Goal: Check status: Check status

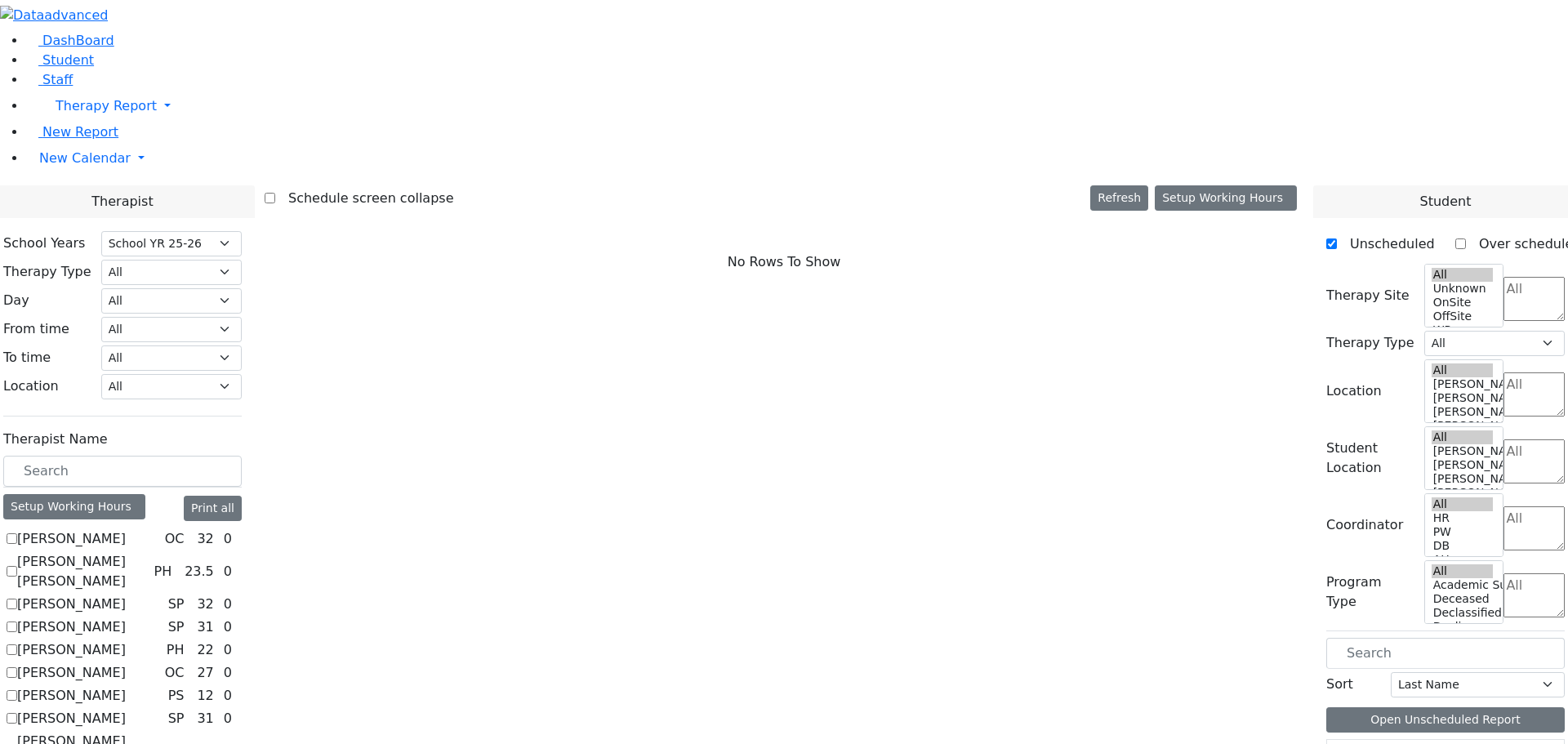
select select "212"
click at [1147, 185] on button "Refresh" at bounding box center [1120, 198] width 58 height 26
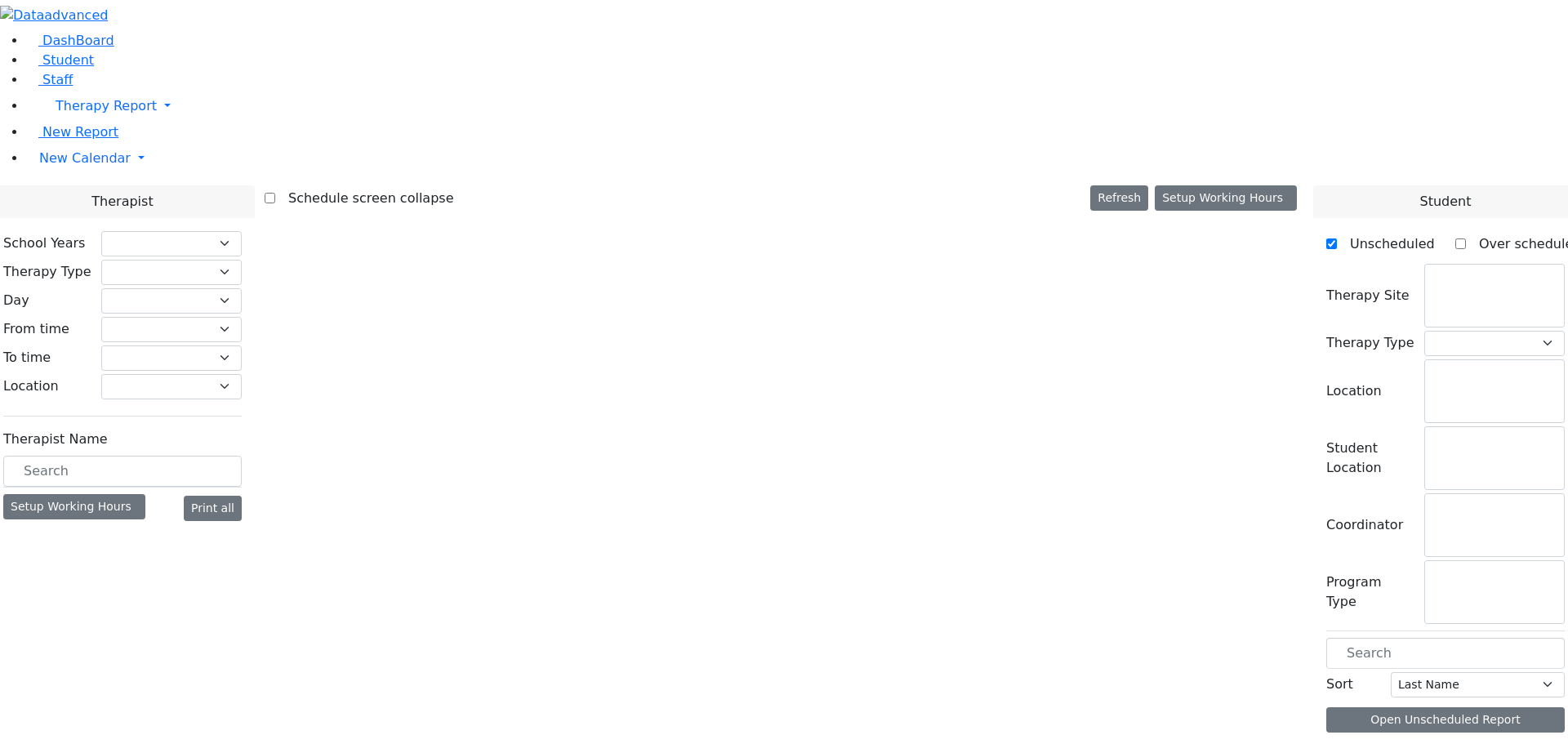
checkbox input "false"
select select "212"
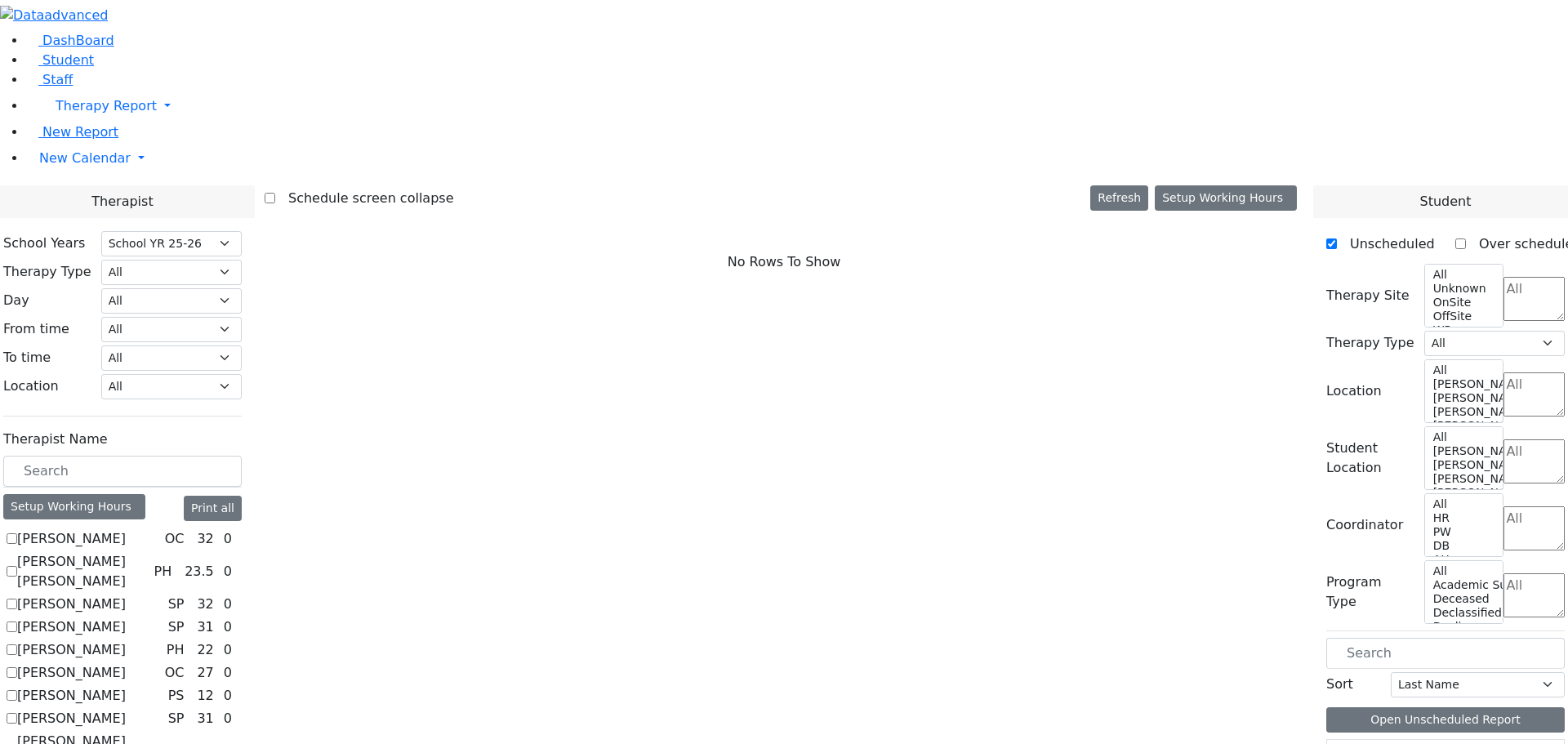
scroll to position [1143, 0]
checkbox input "true"
select select "1"
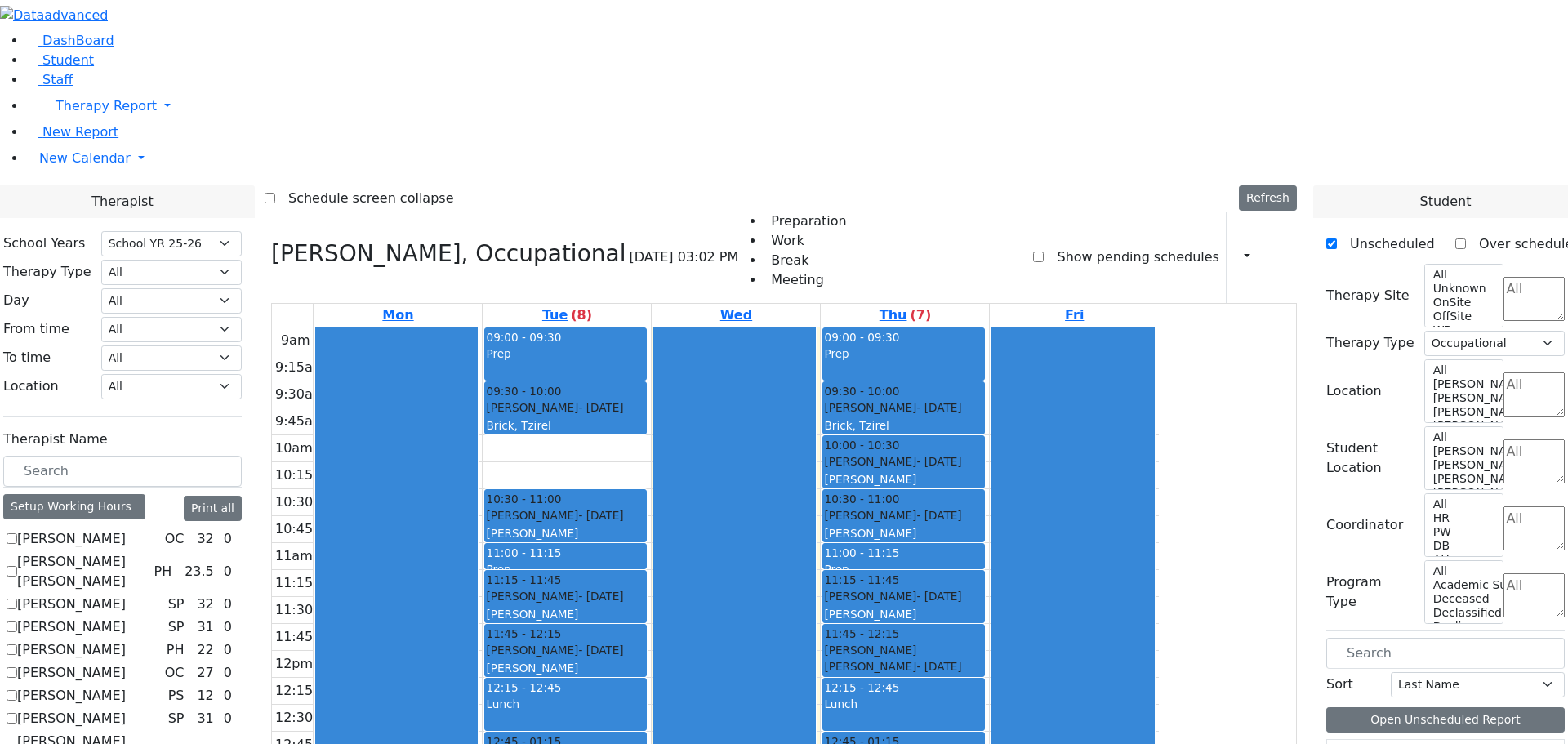
scroll to position [1194, 0]
checkbox input "false"
select select
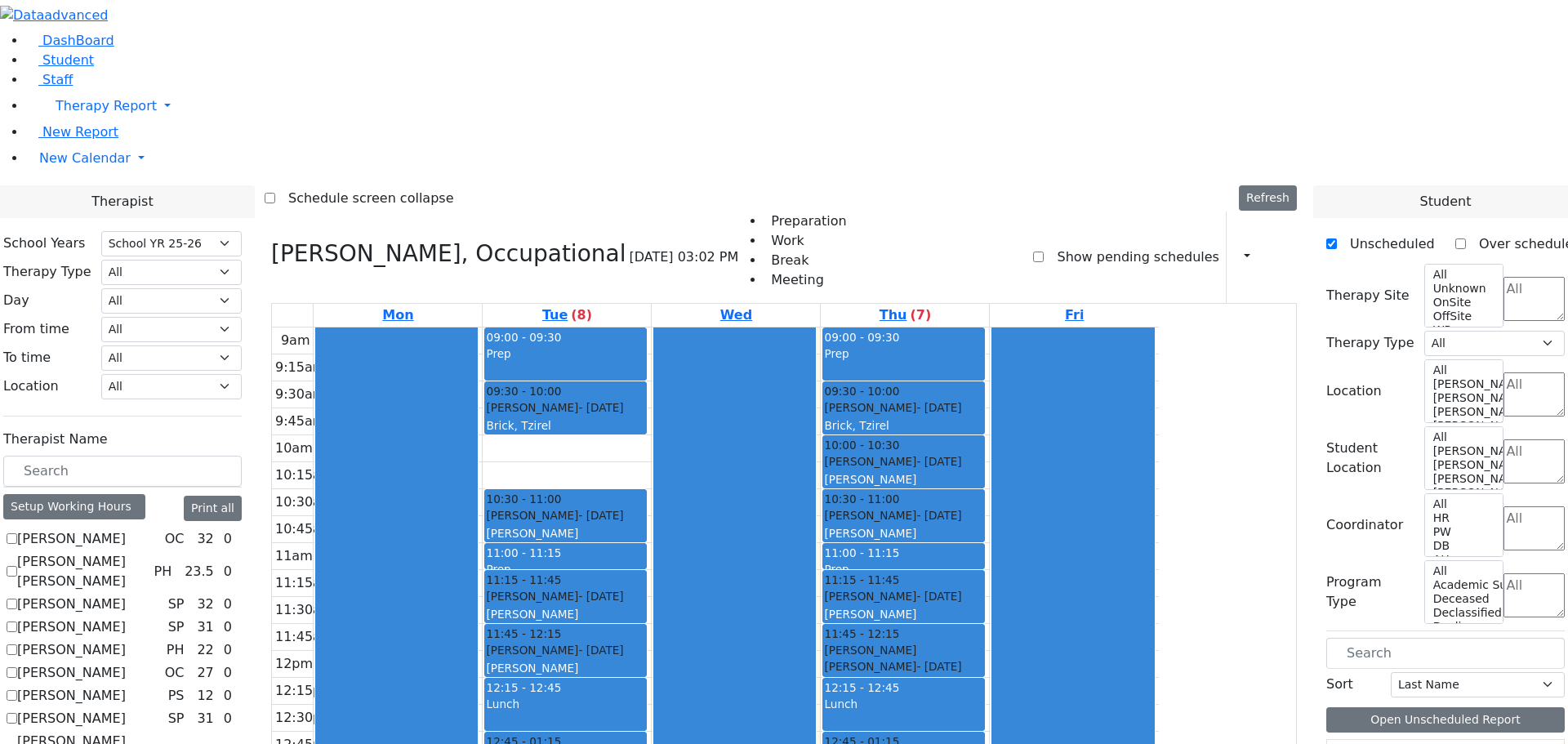
scroll to position [0, 0]
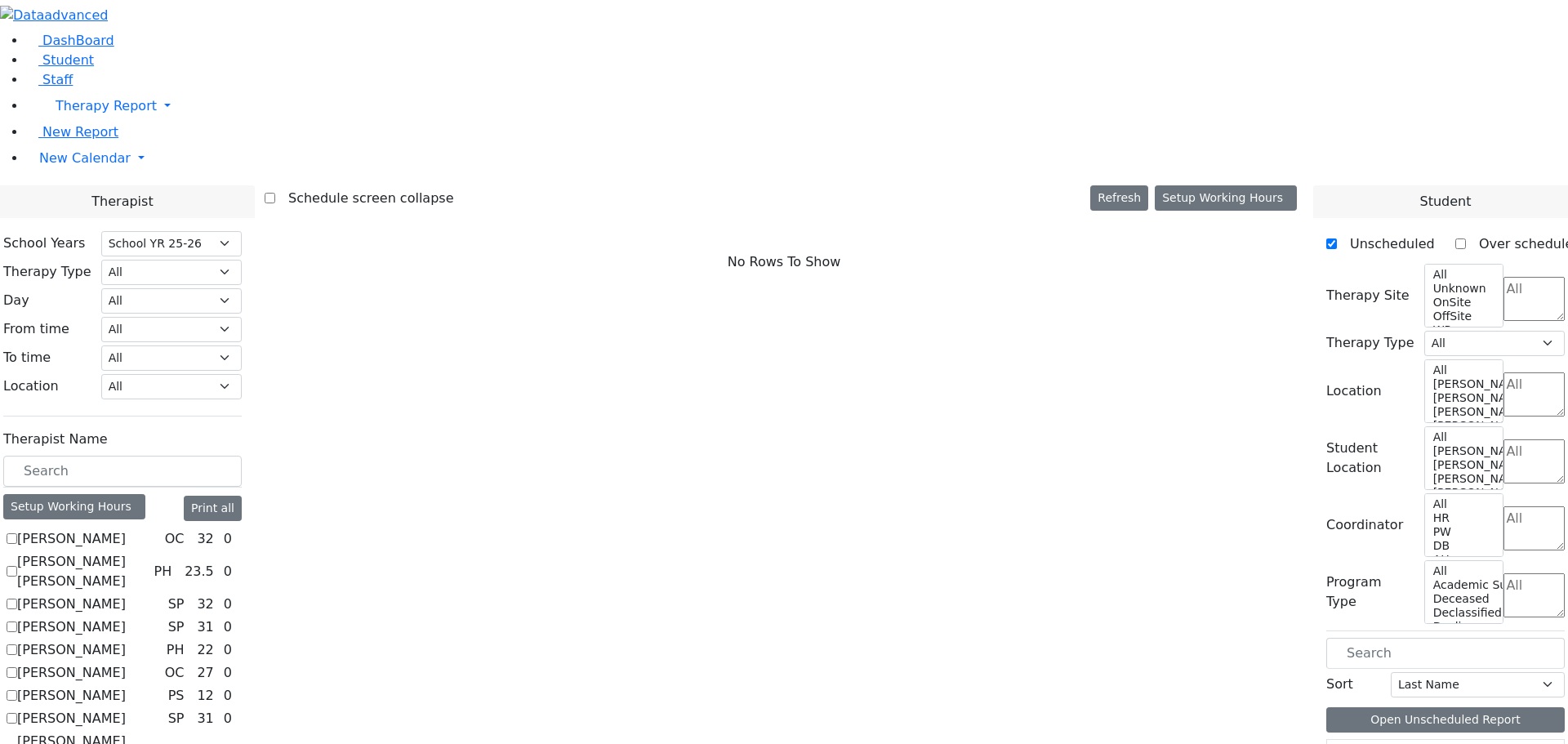
checkbox input "true"
select select "1"
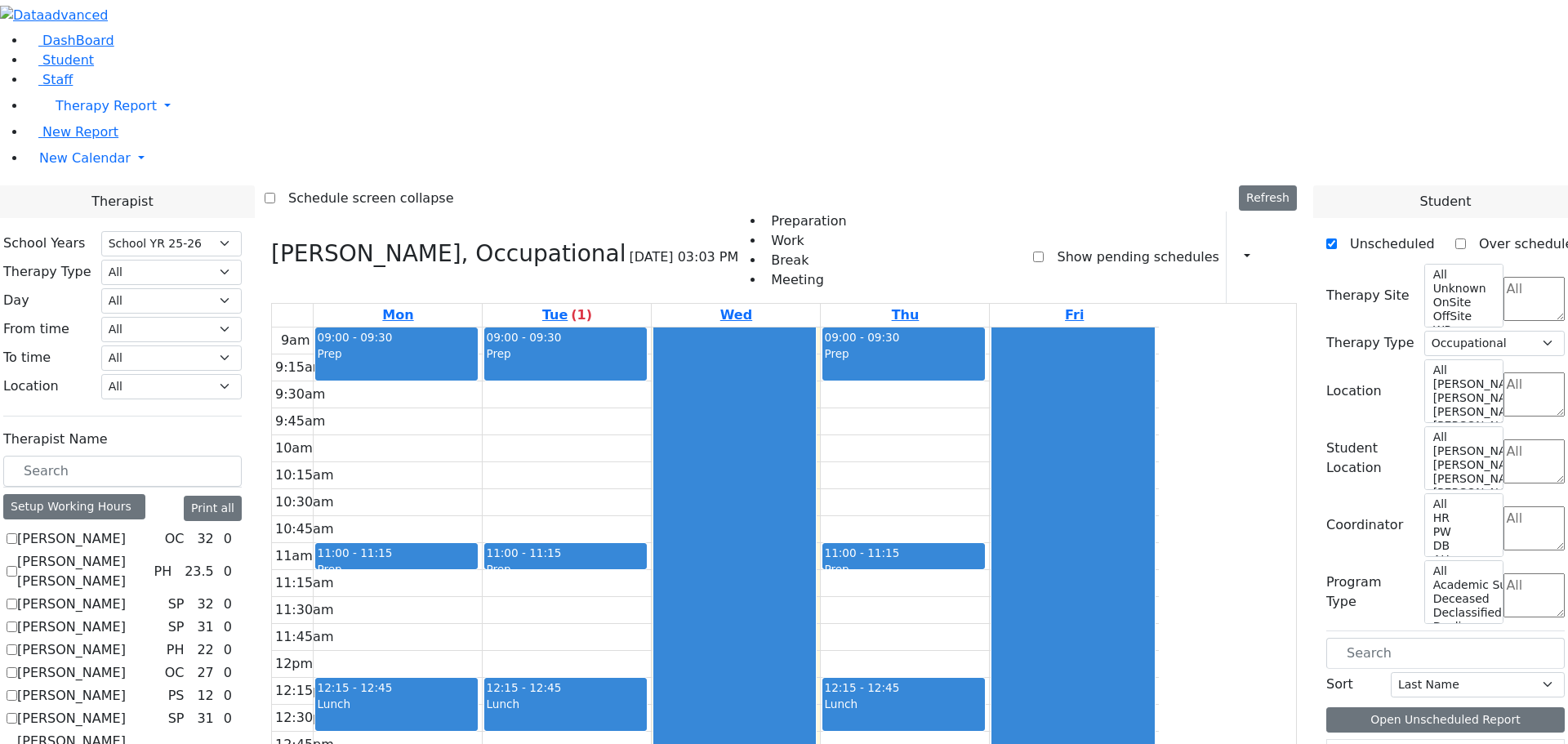
checkbox input "false"
select select
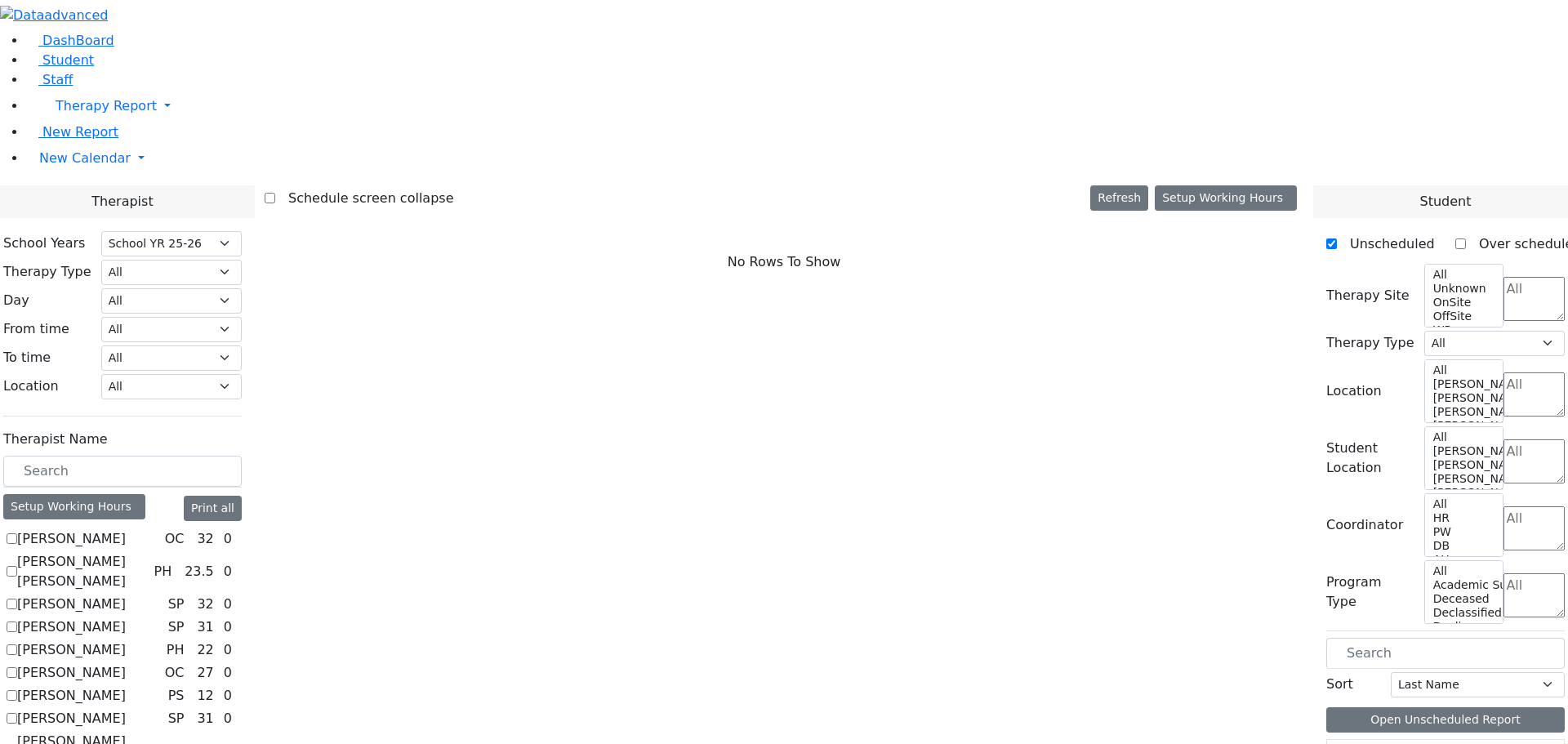
scroll to position [1472, 0]
checkbox input "true"
select select "1"
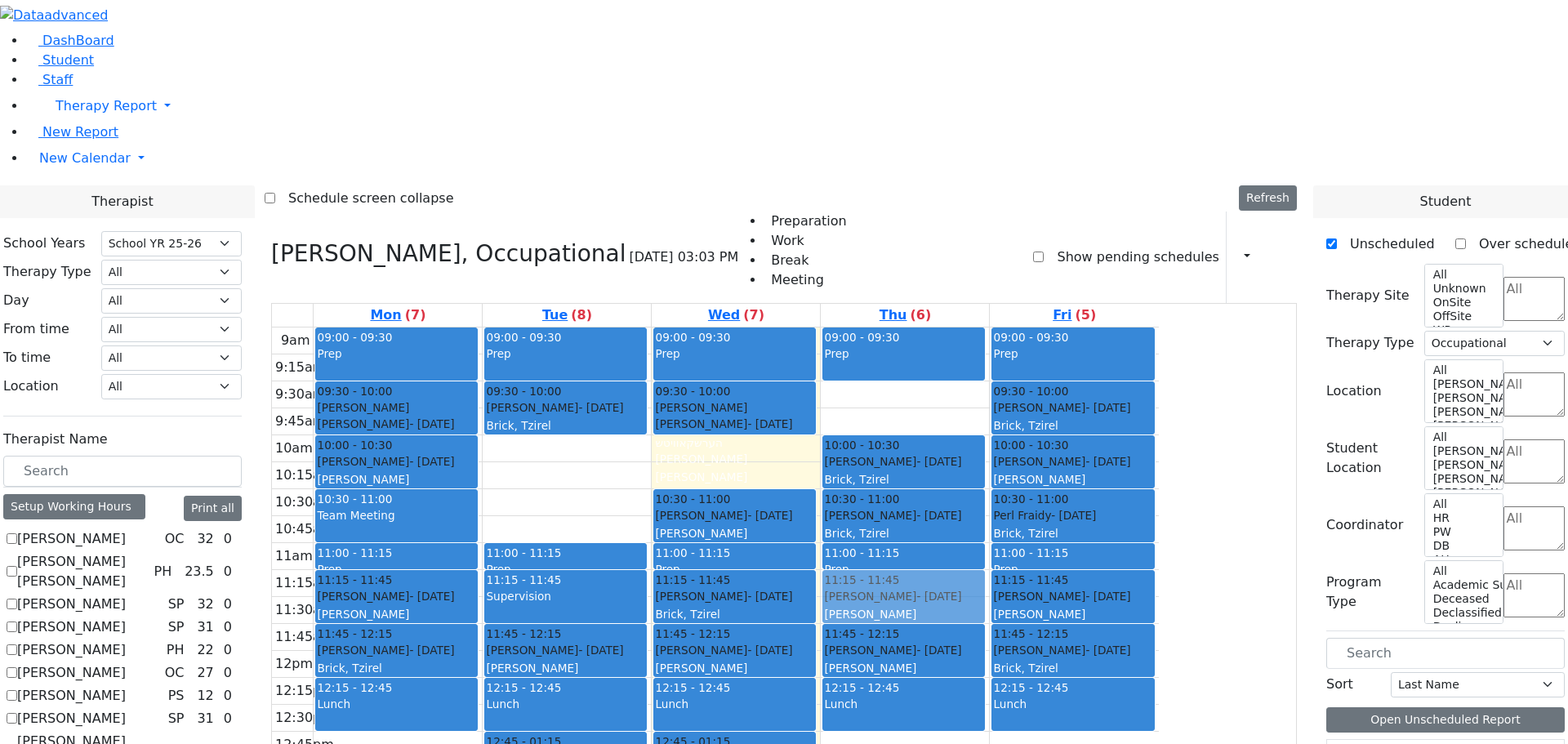
drag, startPoint x: 754, startPoint y: 289, endPoint x: 1040, endPoint y: 373, distance: 298.1
click at [1040, 373] on tr "09:00 - 09:30 Prep 09:30 - 10:00 [PERSON_NAME] [PERSON_NAME] - [DATE] הערשקאווי…" at bounding box center [716, 651] width 887 height 647
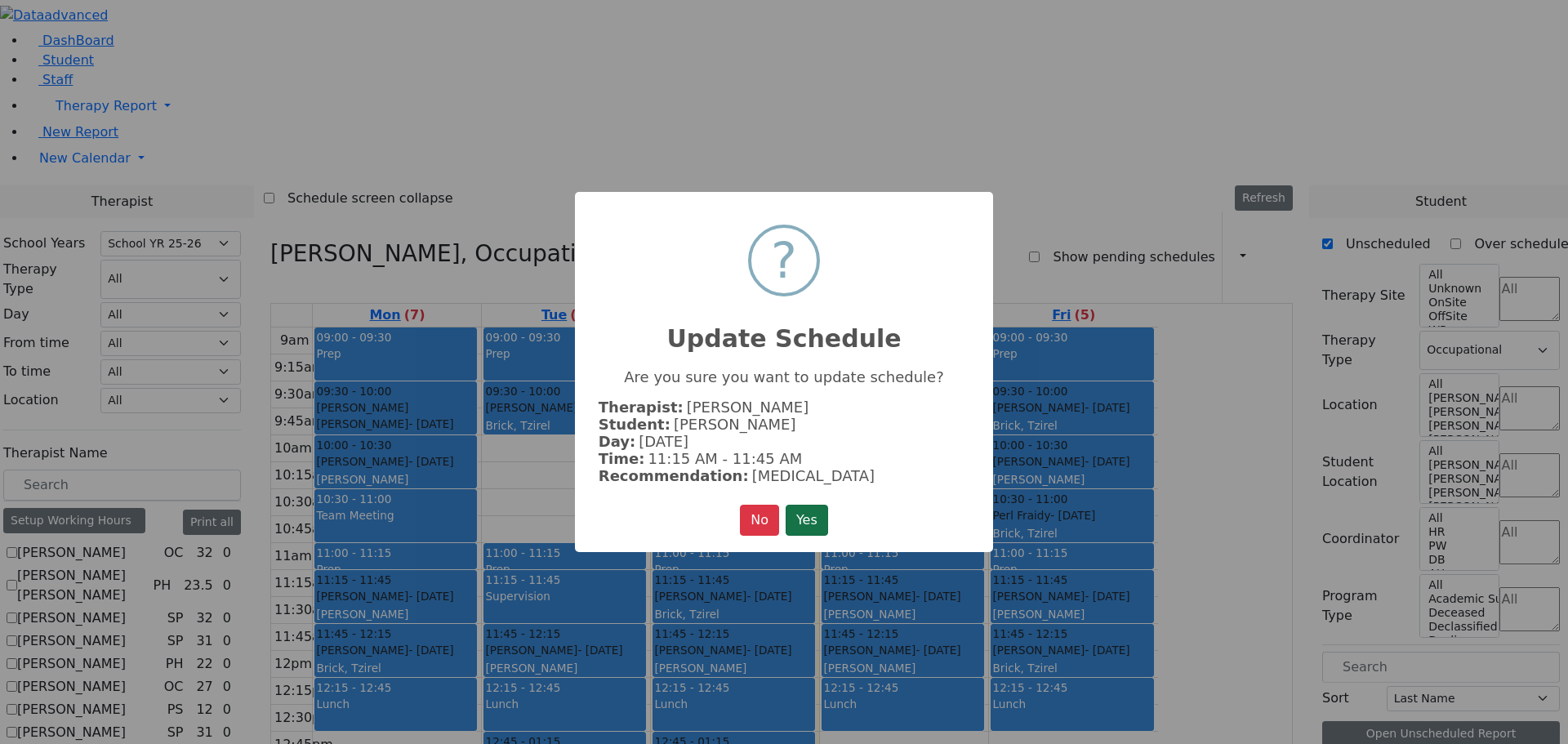
click at [822, 520] on button "Yes" at bounding box center [807, 520] width 42 height 31
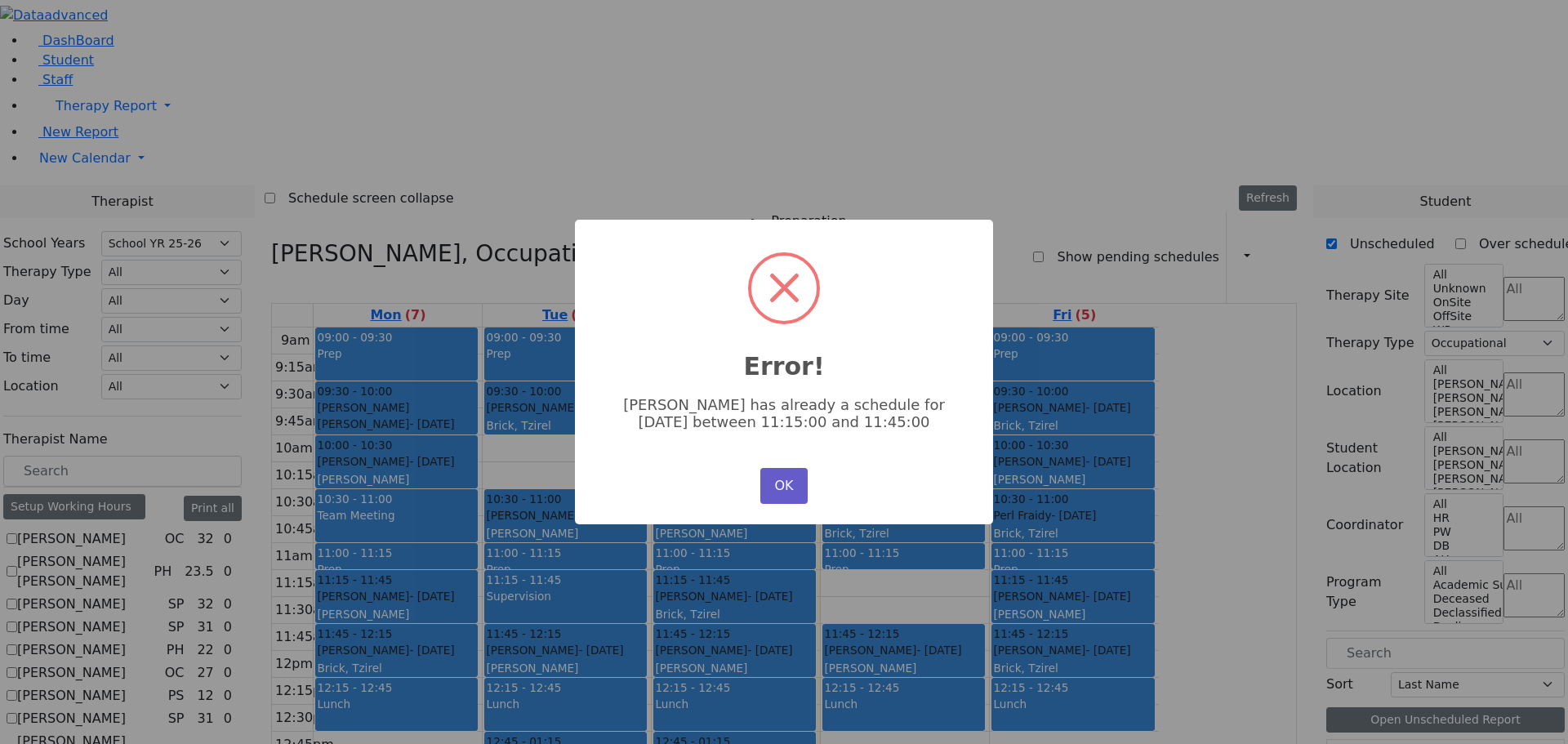
click at [775, 488] on button "OK" at bounding box center [784, 486] width 47 height 36
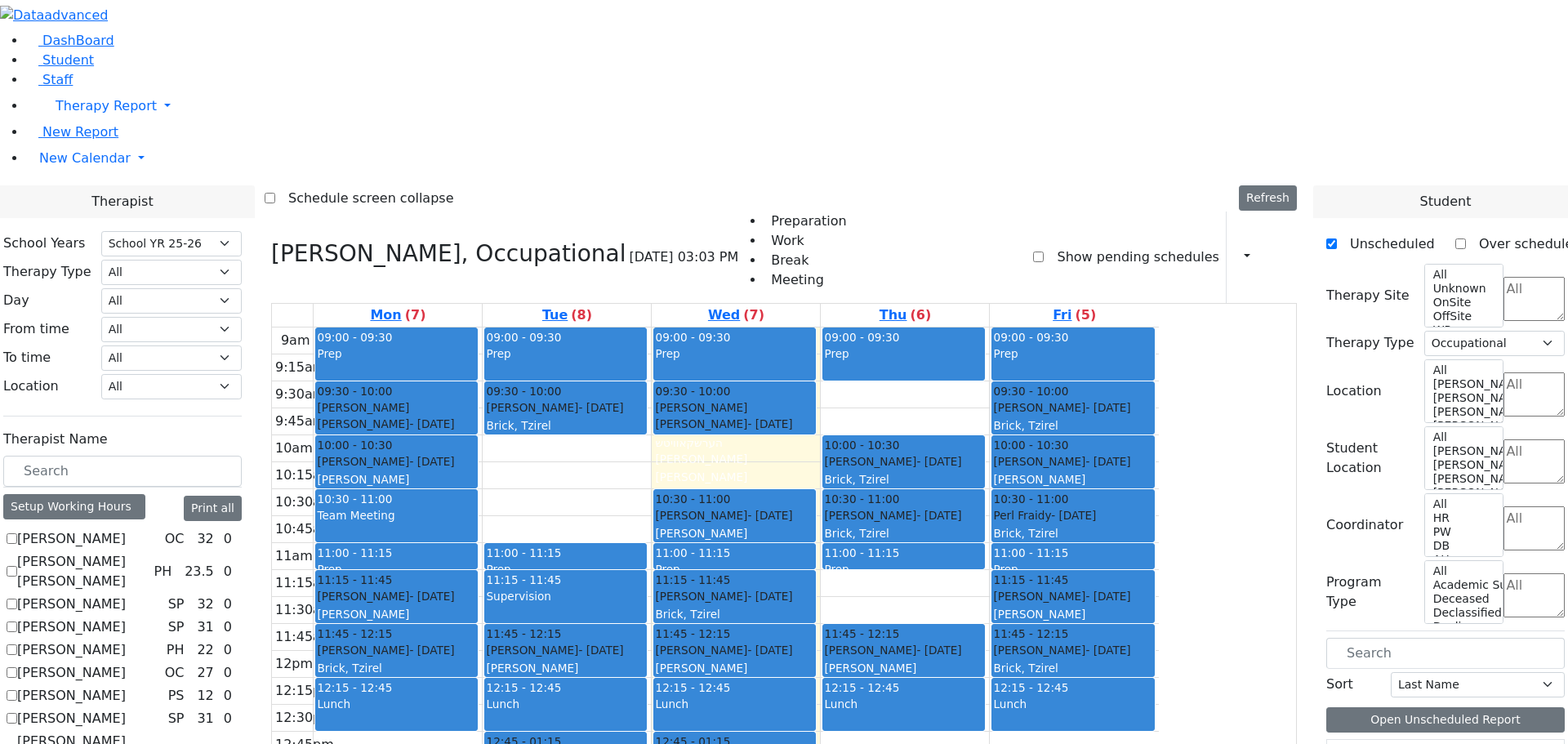
drag, startPoint x: 741, startPoint y: 282, endPoint x: 918, endPoint y: 681, distance: 436.5
click at [918, 681] on tr "09:00 - 09:30 Prep 09:30 - 10:00 [PERSON_NAME] [PERSON_NAME] - [DATE] הערשקאווי…" at bounding box center [716, 651] width 887 height 647
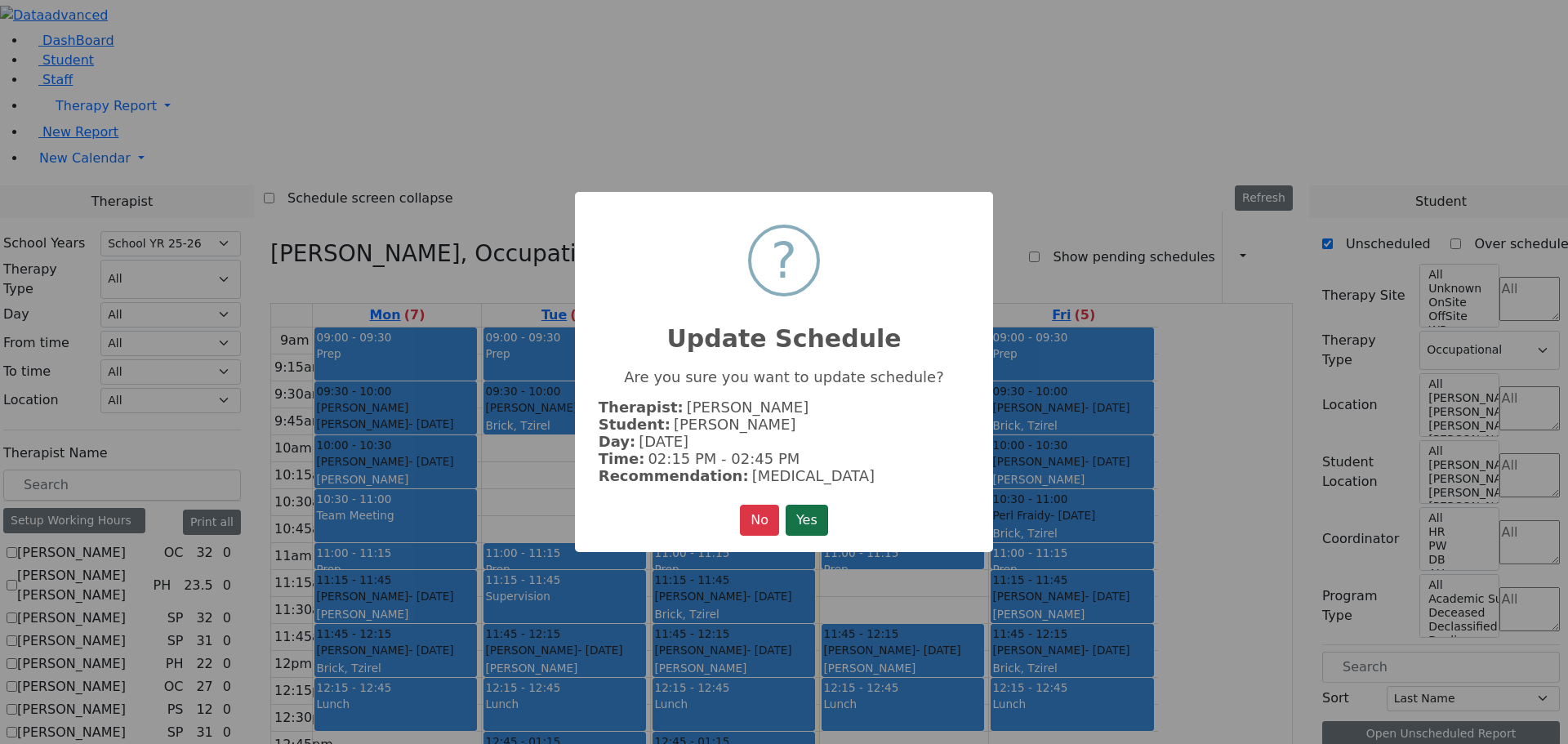
click at [814, 520] on button "Yes" at bounding box center [807, 520] width 42 height 31
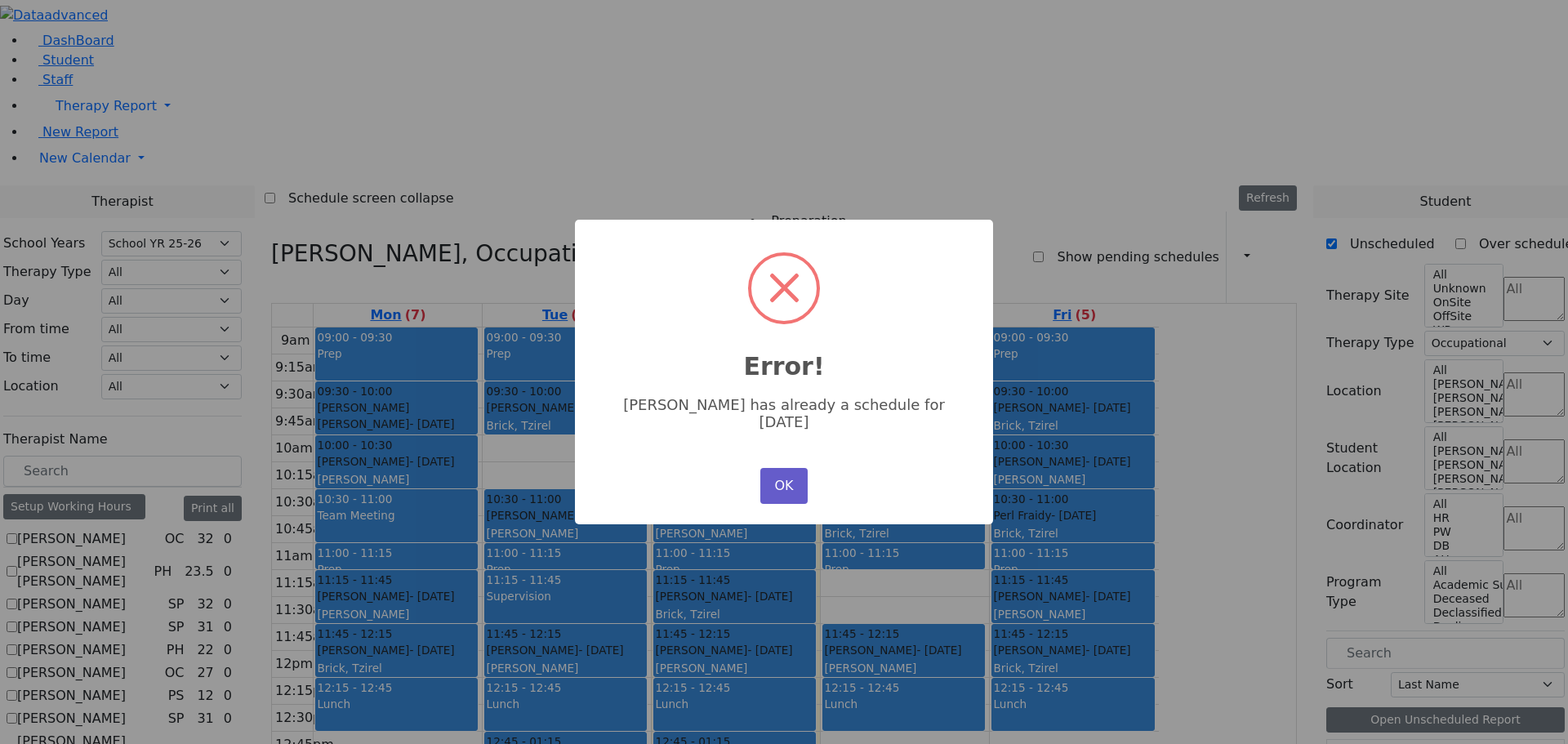
click at [780, 468] on button "OK" at bounding box center [784, 486] width 47 height 36
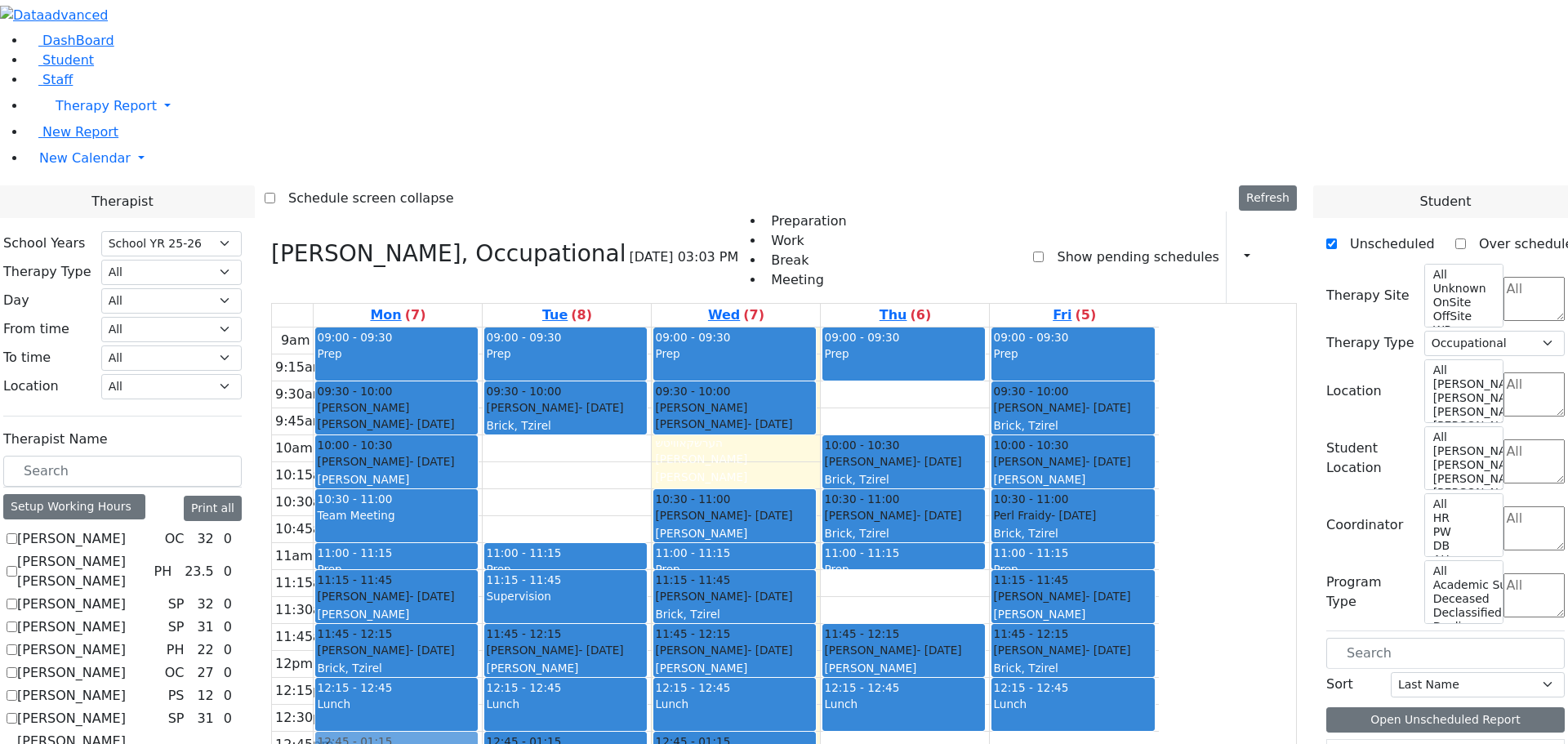
drag, startPoint x: 690, startPoint y: 286, endPoint x: 542, endPoint y: 517, distance: 274.3
click at [542, 517] on tr "09:00 - 09:30 Prep 09:30 - 10:00 [PERSON_NAME] [PERSON_NAME] - [DATE] הערשקאווי…" at bounding box center [716, 651] width 887 height 647
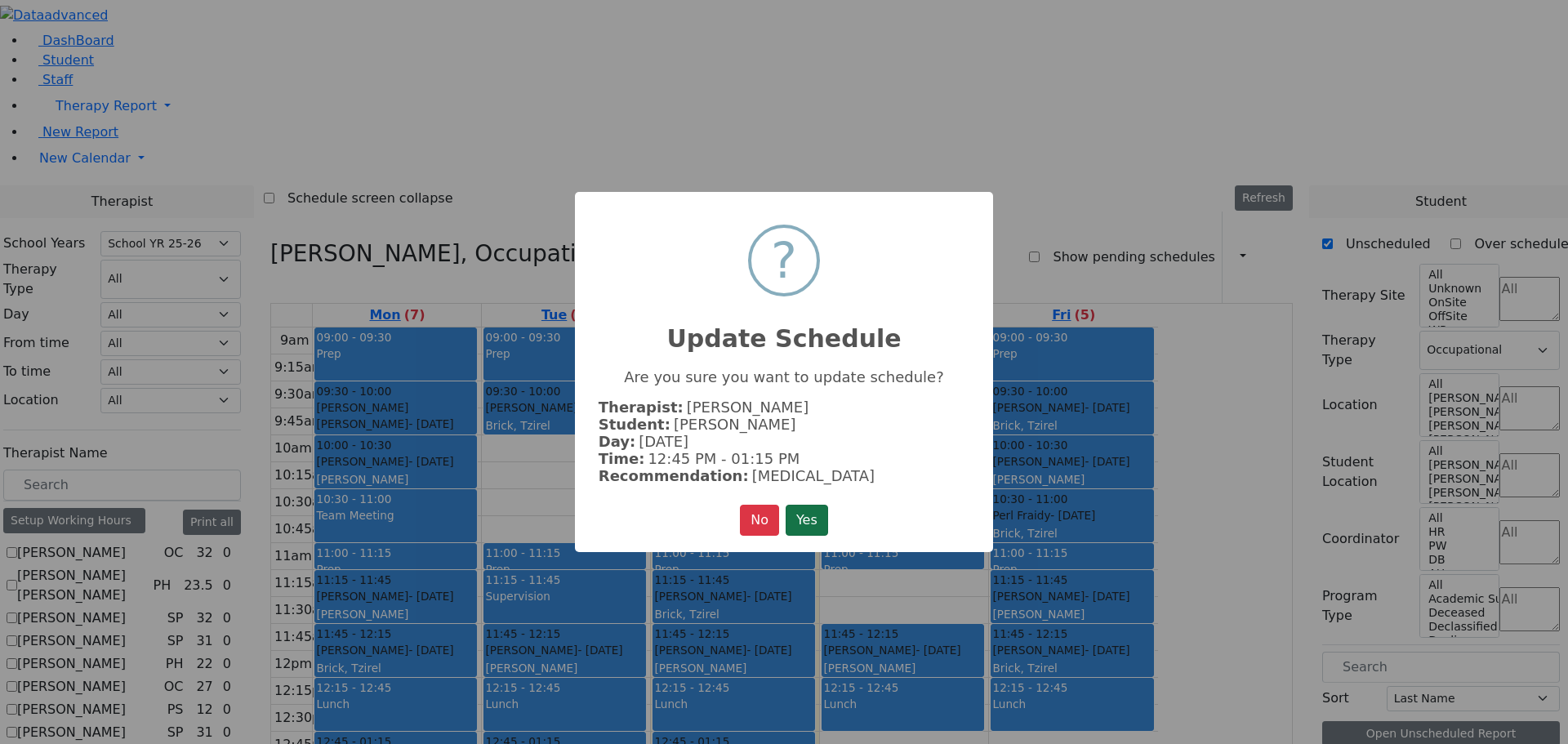
click at [812, 525] on button "Yes" at bounding box center [807, 520] width 42 height 31
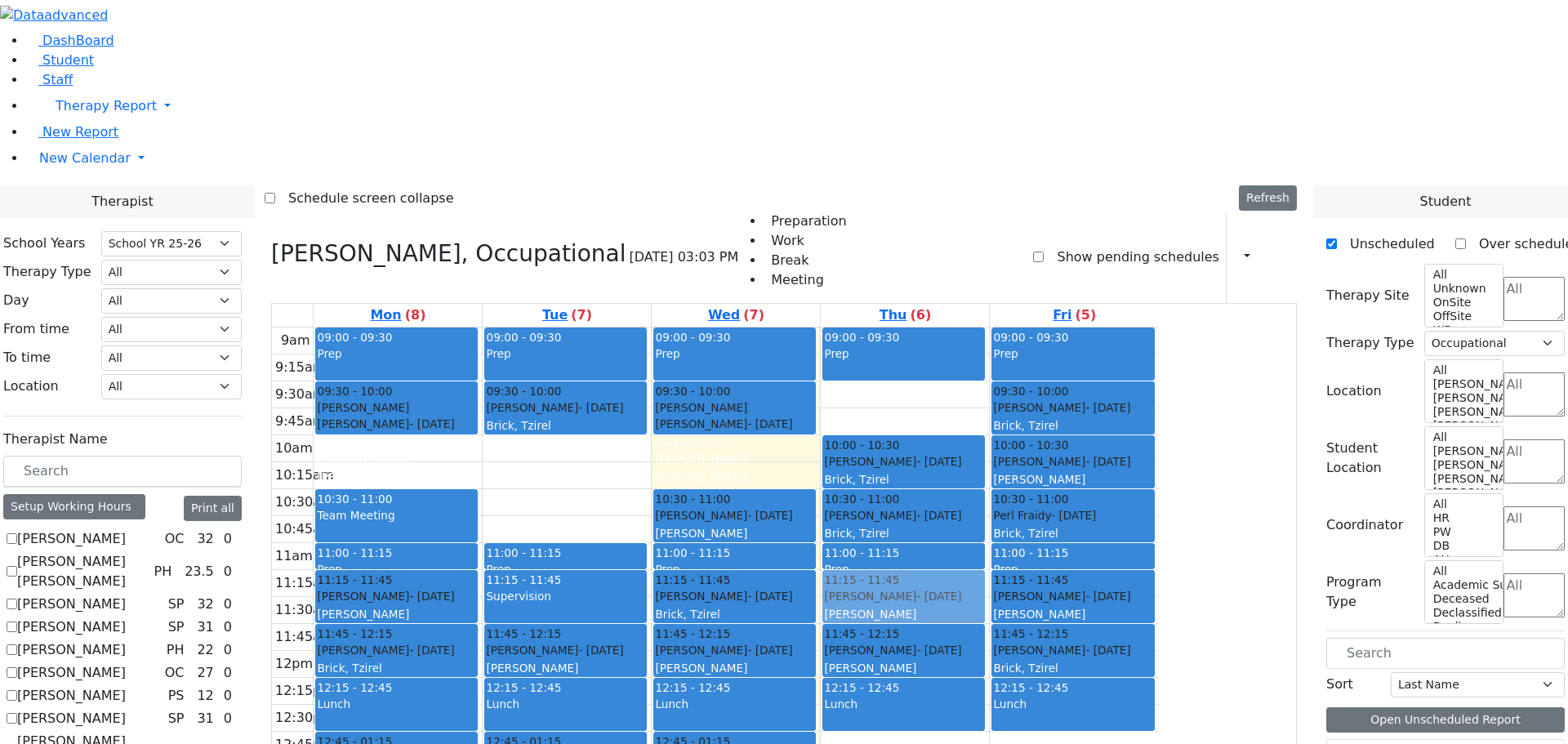
drag, startPoint x: 517, startPoint y: 239, endPoint x: 984, endPoint y: 384, distance: 489.0
click at [984, 384] on tr "09:00 - 09:30 Prep 09:30 - 10:00 [PERSON_NAME] [PERSON_NAME] - [DATE] הערשקאווי…" at bounding box center [716, 651] width 887 height 647
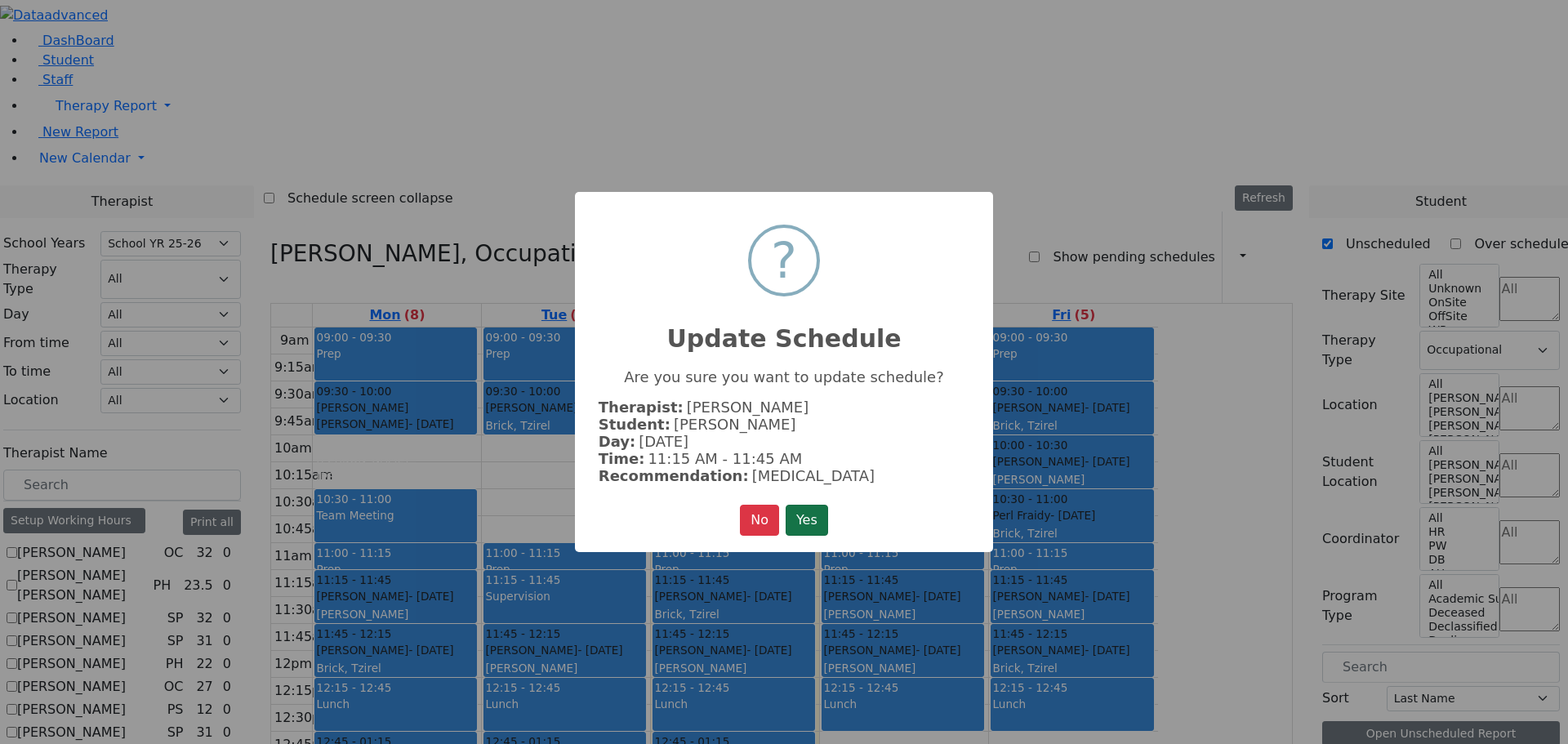
click at [813, 516] on button "Yes" at bounding box center [807, 520] width 42 height 31
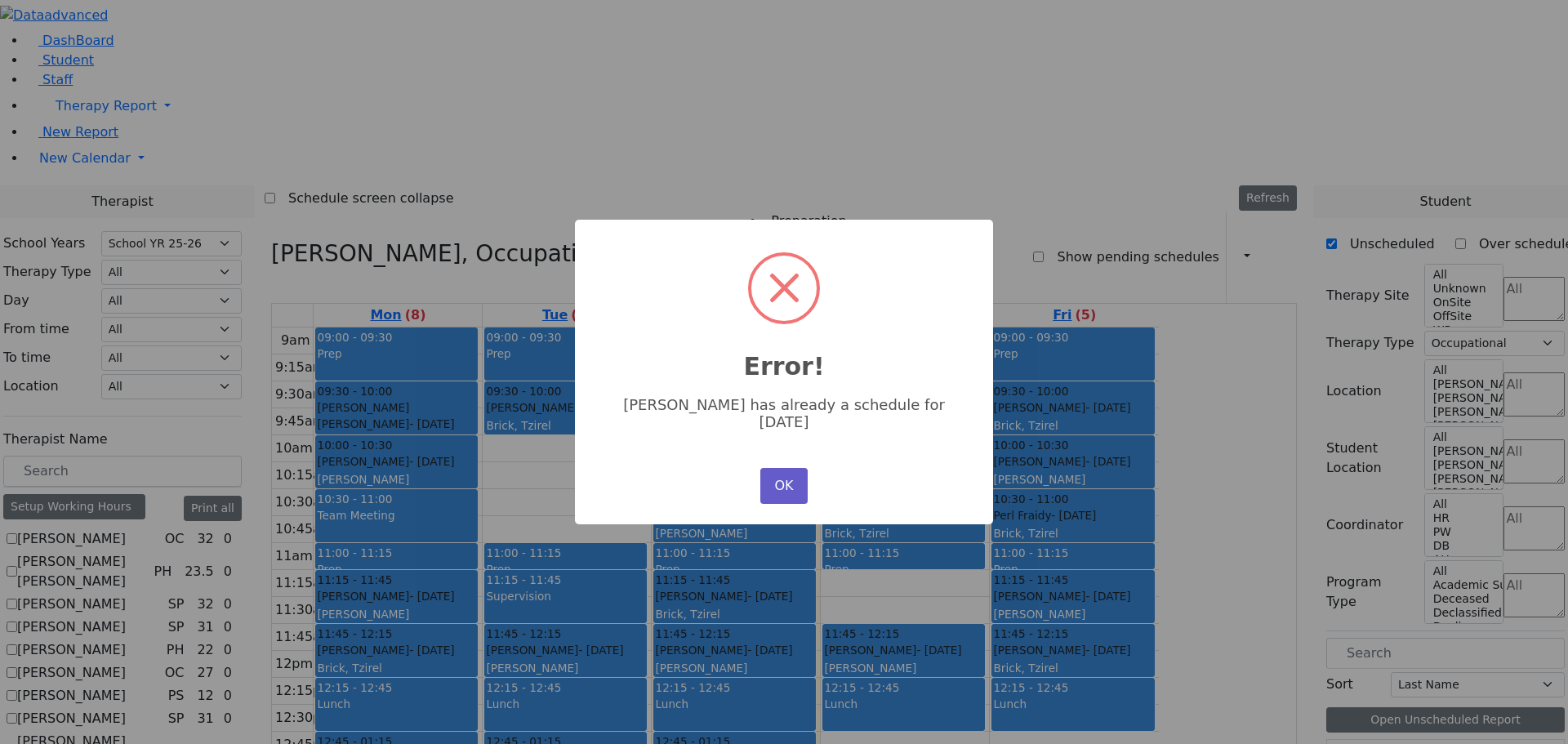
click at [788, 468] on button "OK" at bounding box center [784, 486] width 47 height 36
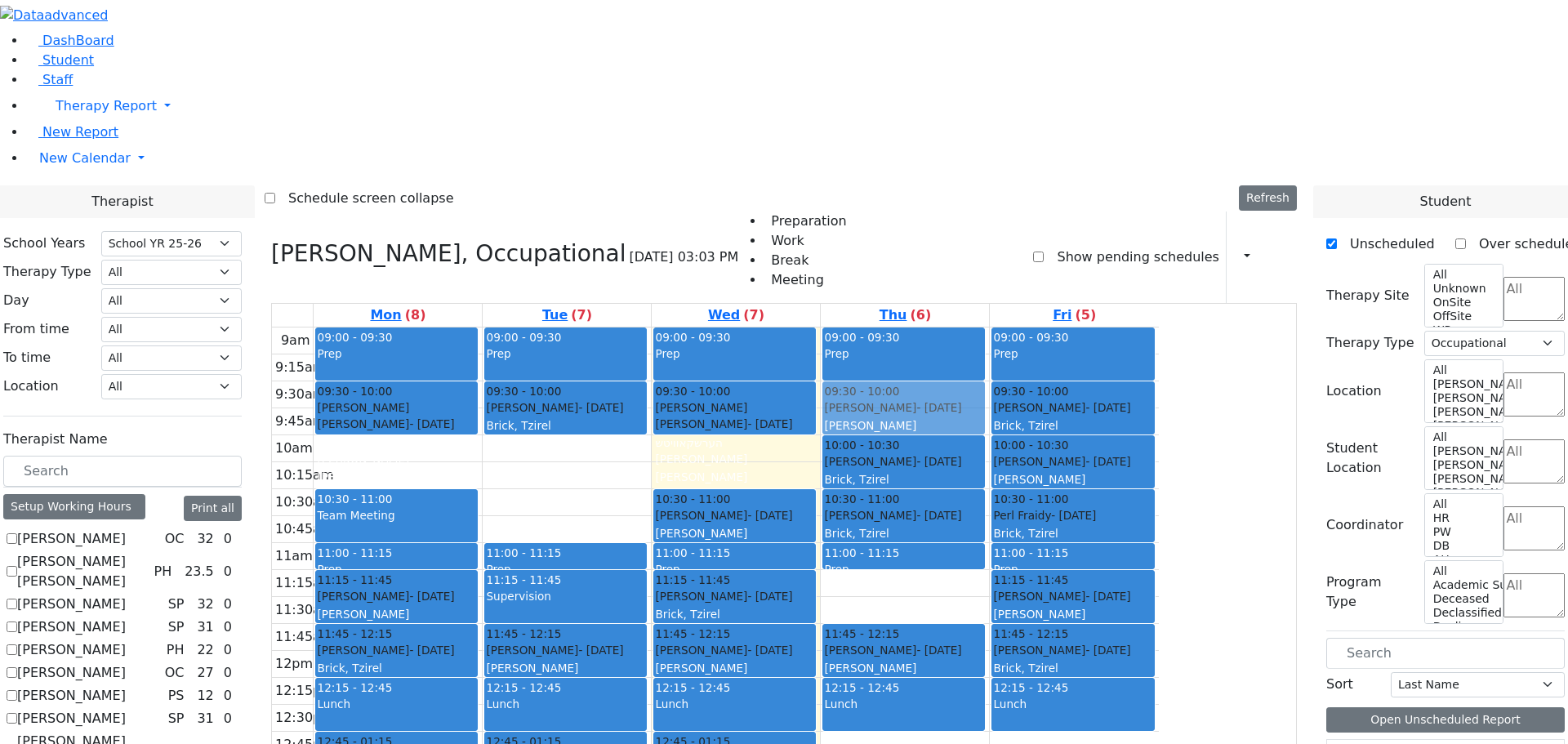
drag, startPoint x: 530, startPoint y: 227, endPoint x: 1038, endPoint y: 170, distance: 511.2
click at [1038, 328] on tr "09:00 - 09:30 Prep 09:30 - 10:00 [PERSON_NAME] [PERSON_NAME] - [DATE] הערשקאווי…" at bounding box center [716, 651] width 887 height 647
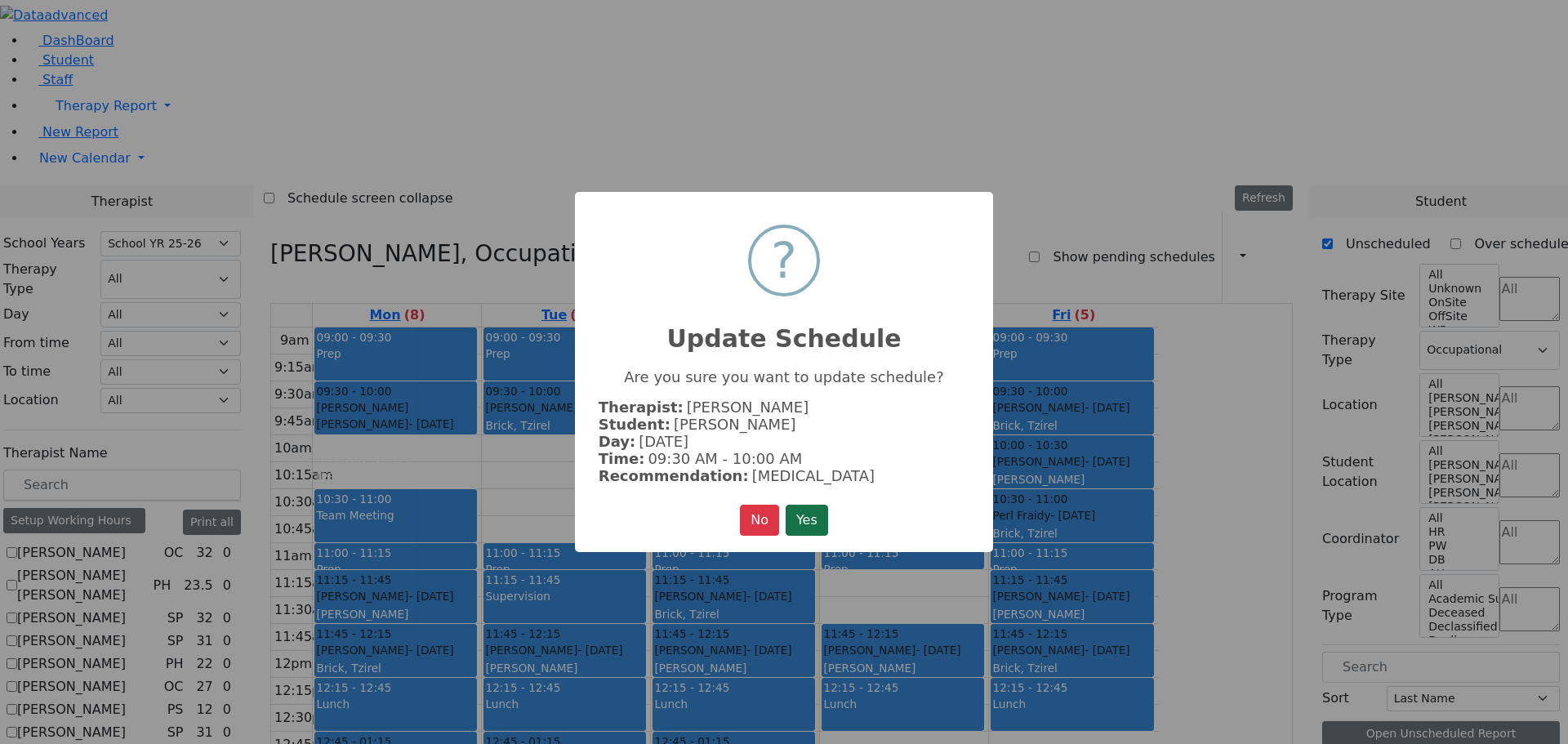
click at [823, 521] on button "Yes" at bounding box center [807, 520] width 42 height 31
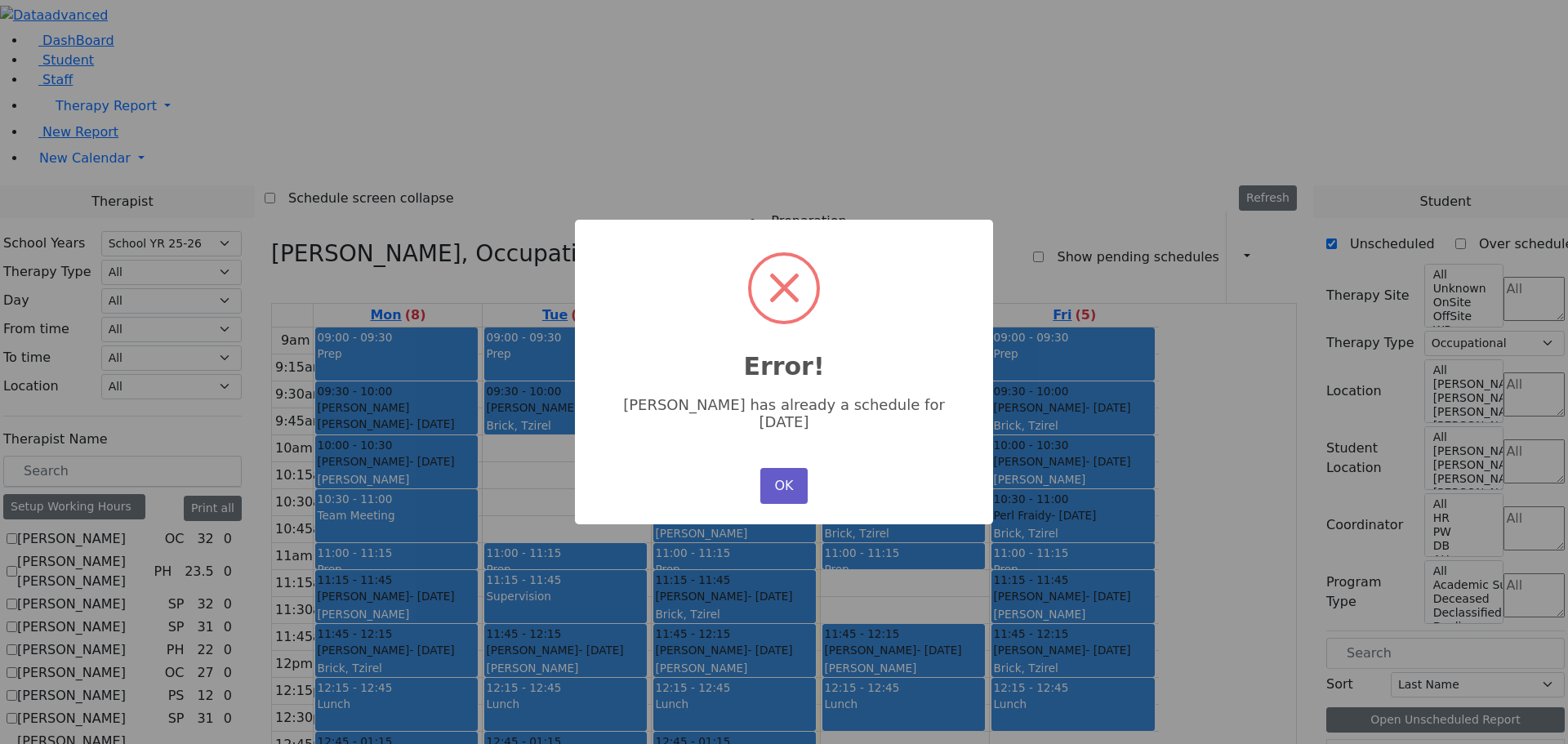
click at [789, 469] on button "OK" at bounding box center [784, 486] width 47 height 36
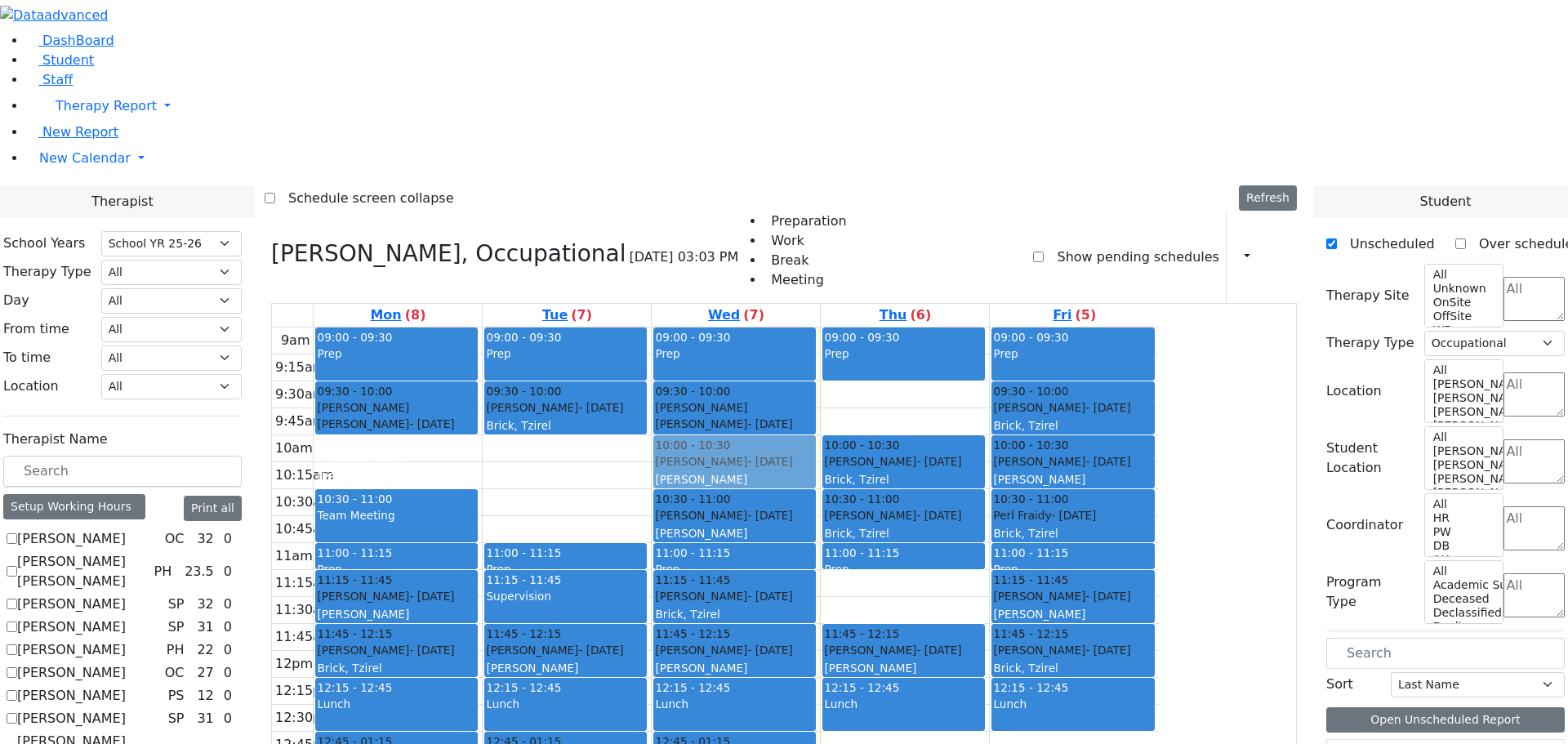
drag, startPoint x: 578, startPoint y: 239, endPoint x: 893, endPoint y: 227, distance: 315.2
click at [893, 328] on tr "09:00 - 09:30 Prep 09:30 - 10:00 [PERSON_NAME] [PERSON_NAME] - [DATE] הערשקאווי…" at bounding box center [716, 651] width 887 height 647
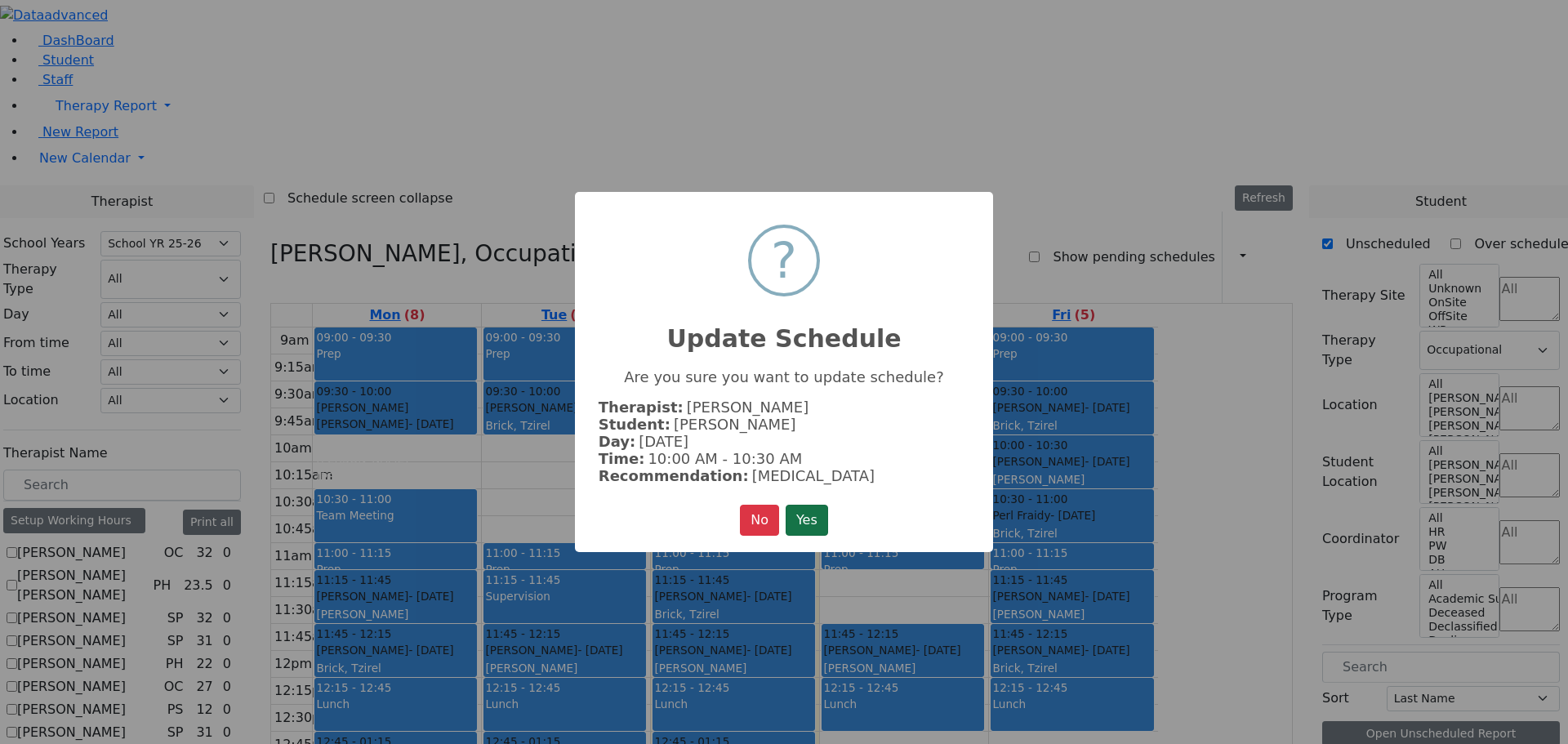
click at [812, 519] on button "Yes" at bounding box center [807, 520] width 42 height 31
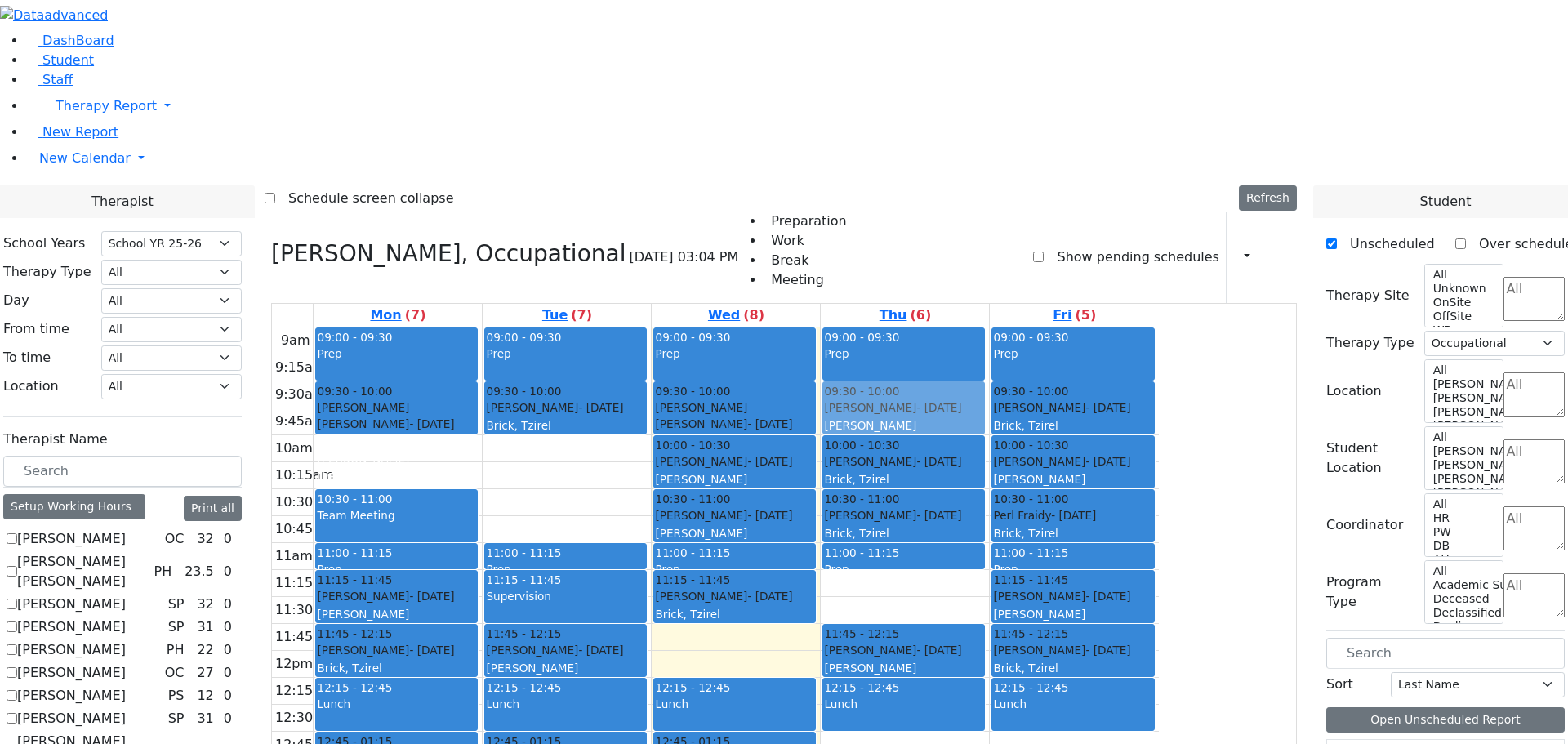
drag, startPoint x: 905, startPoint y: 410, endPoint x: 1068, endPoint y: 176, distance: 285.2
click at [1068, 328] on tr "09:00 - 09:30 Prep 09:30 - 10:00 [PERSON_NAME] [PERSON_NAME] - [DATE] הערשקאווי…" at bounding box center [716, 651] width 887 height 647
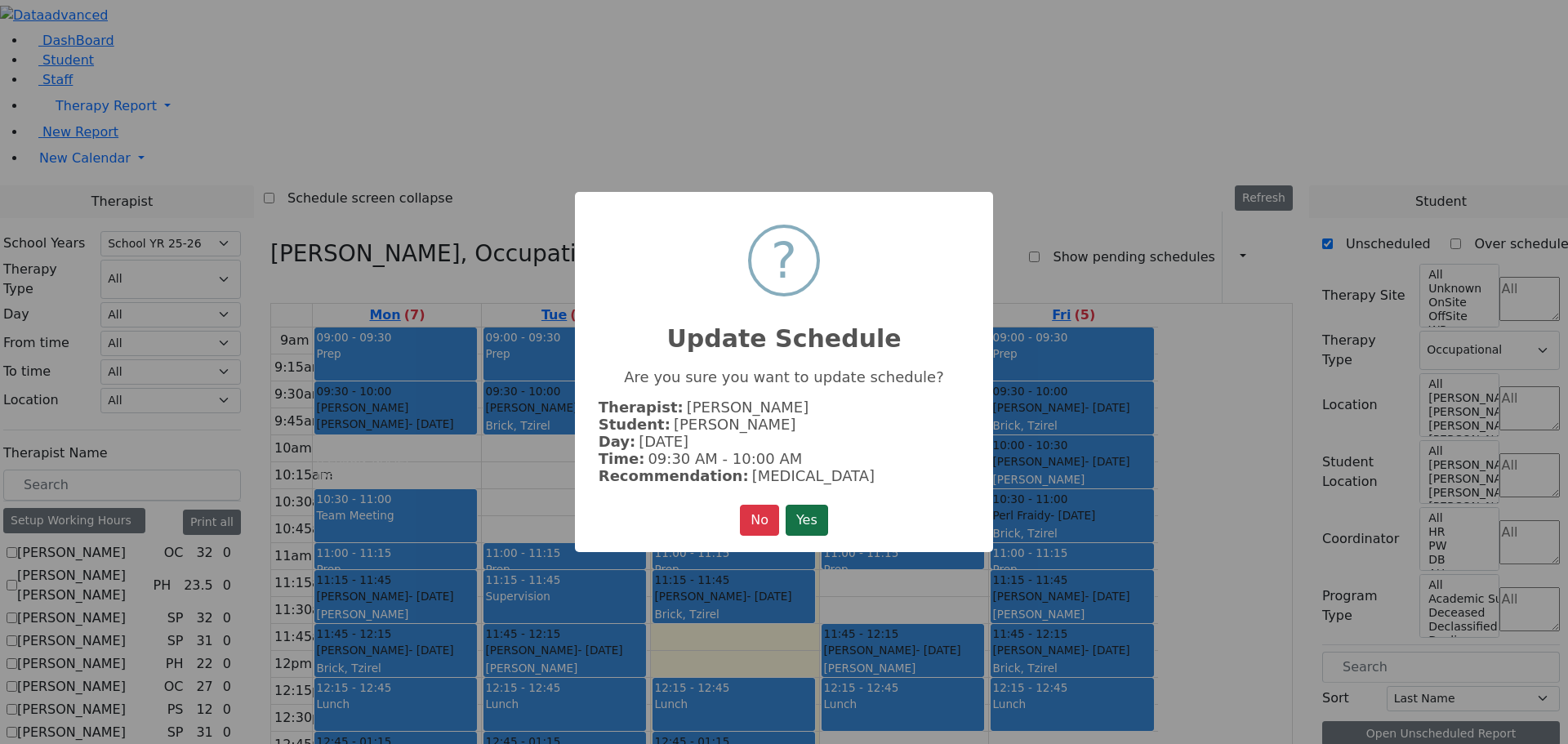
click at [814, 505] on button "Yes" at bounding box center [807, 520] width 42 height 31
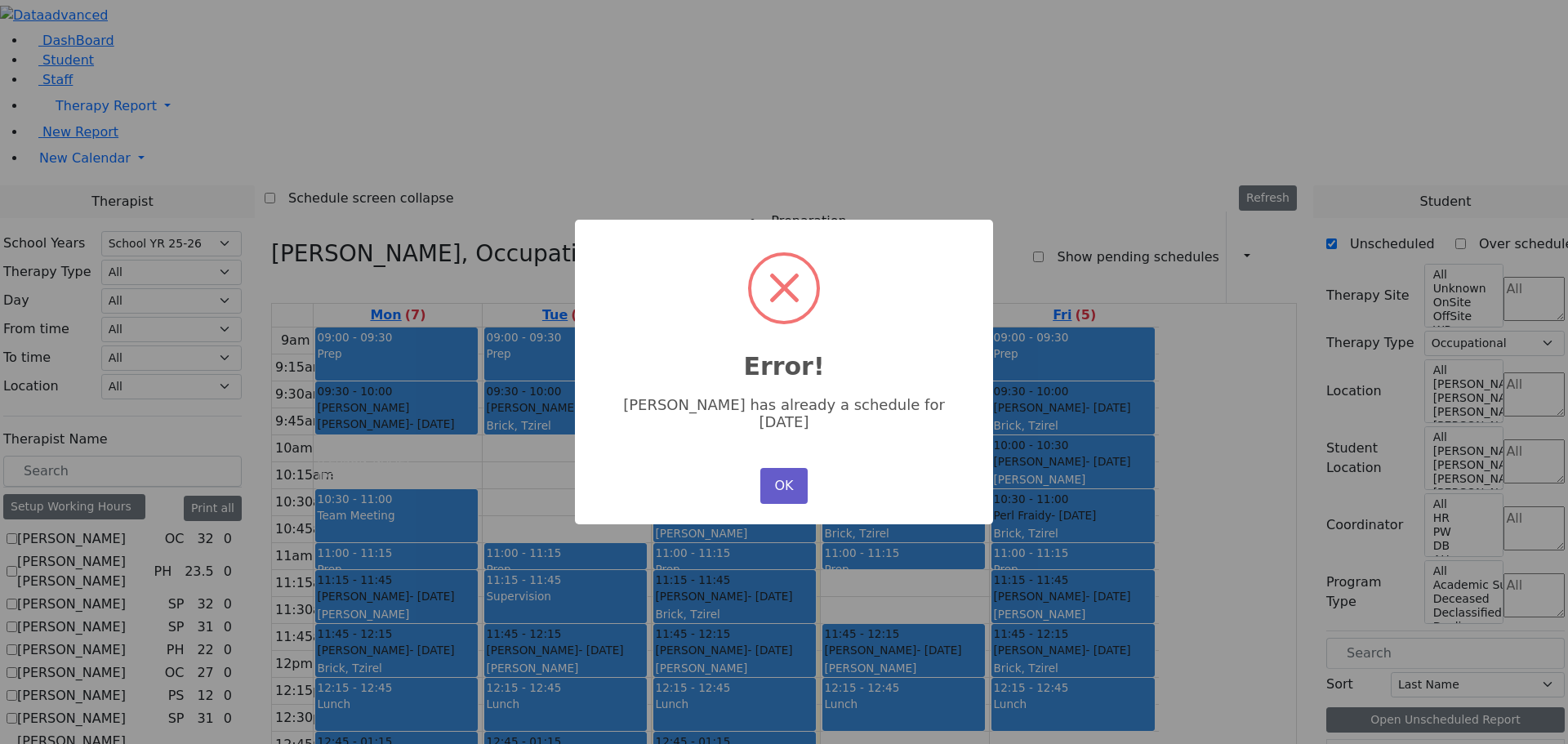
click at [787, 476] on button "OK" at bounding box center [784, 486] width 47 height 36
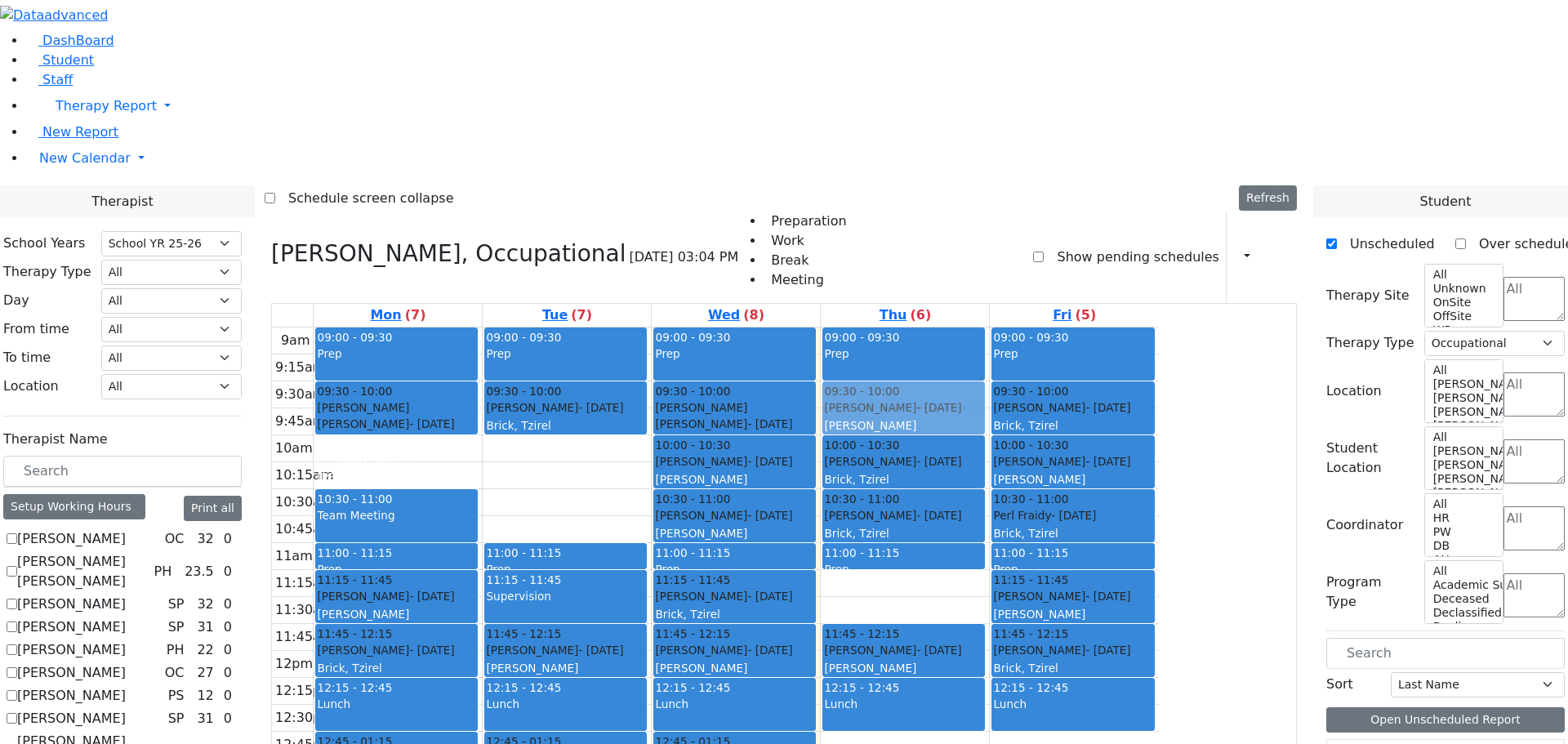
drag, startPoint x: 916, startPoint y: 584, endPoint x: 1093, endPoint y: 189, distance: 432.8
click at [1094, 328] on tr "09:00 - 09:30 Prep 09:30 - 10:00 [PERSON_NAME] [PERSON_NAME] - [DATE] הערשקאווי…" at bounding box center [716, 651] width 887 height 647
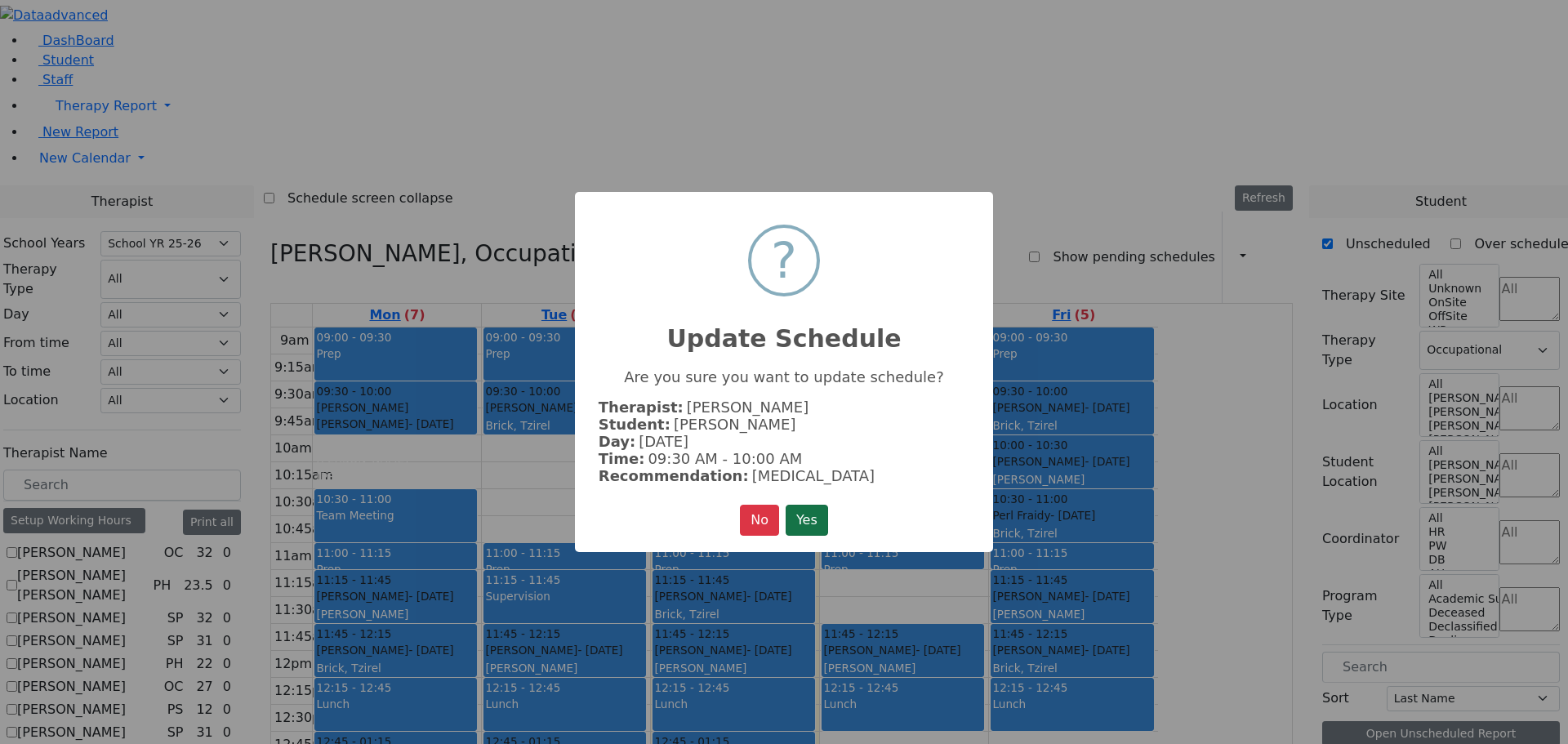
click at [811, 507] on button "Yes" at bounding box center [807, 520] width 42 height 31
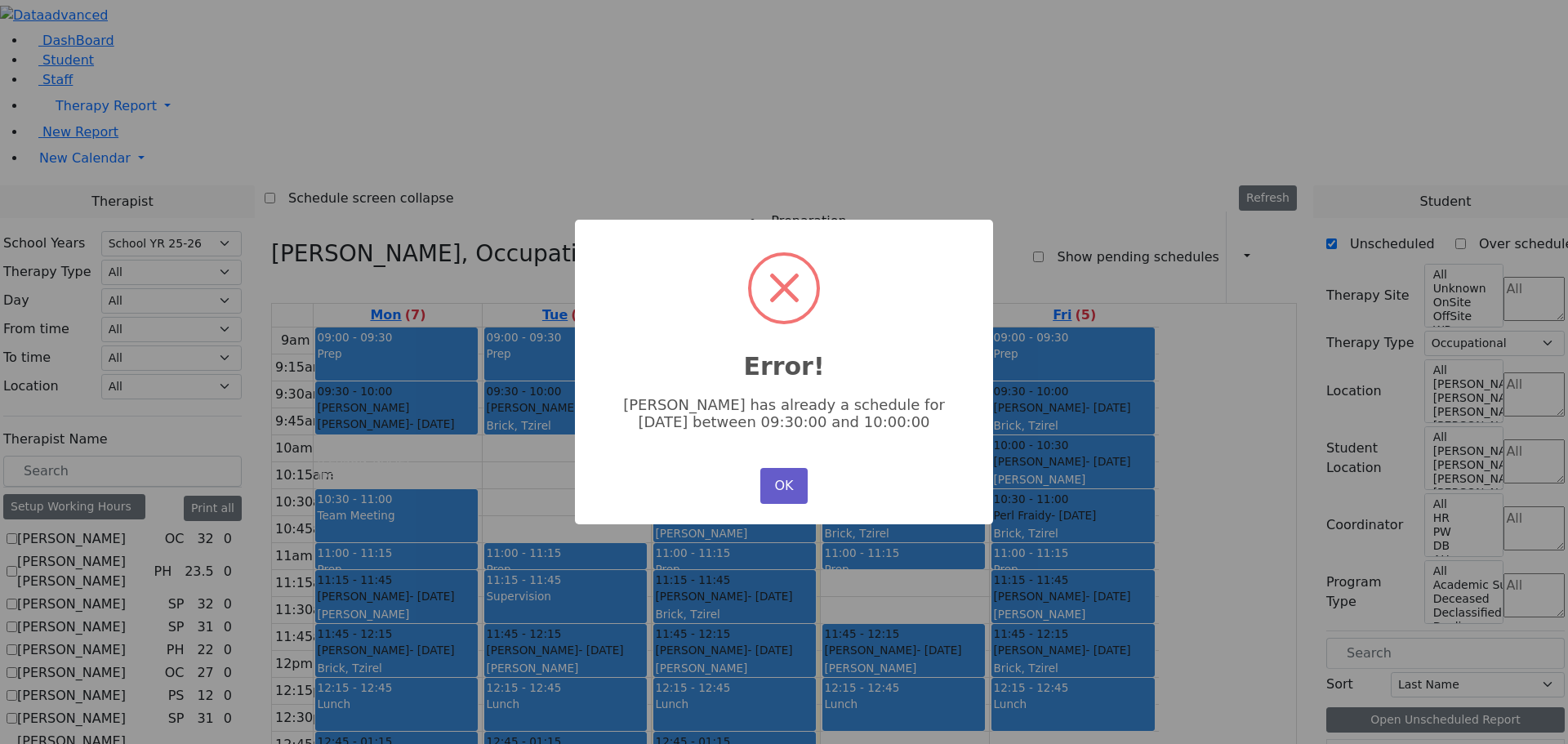
click at [789, 475] on button "OK" at bounding box center [784, 486] width 47 height 36
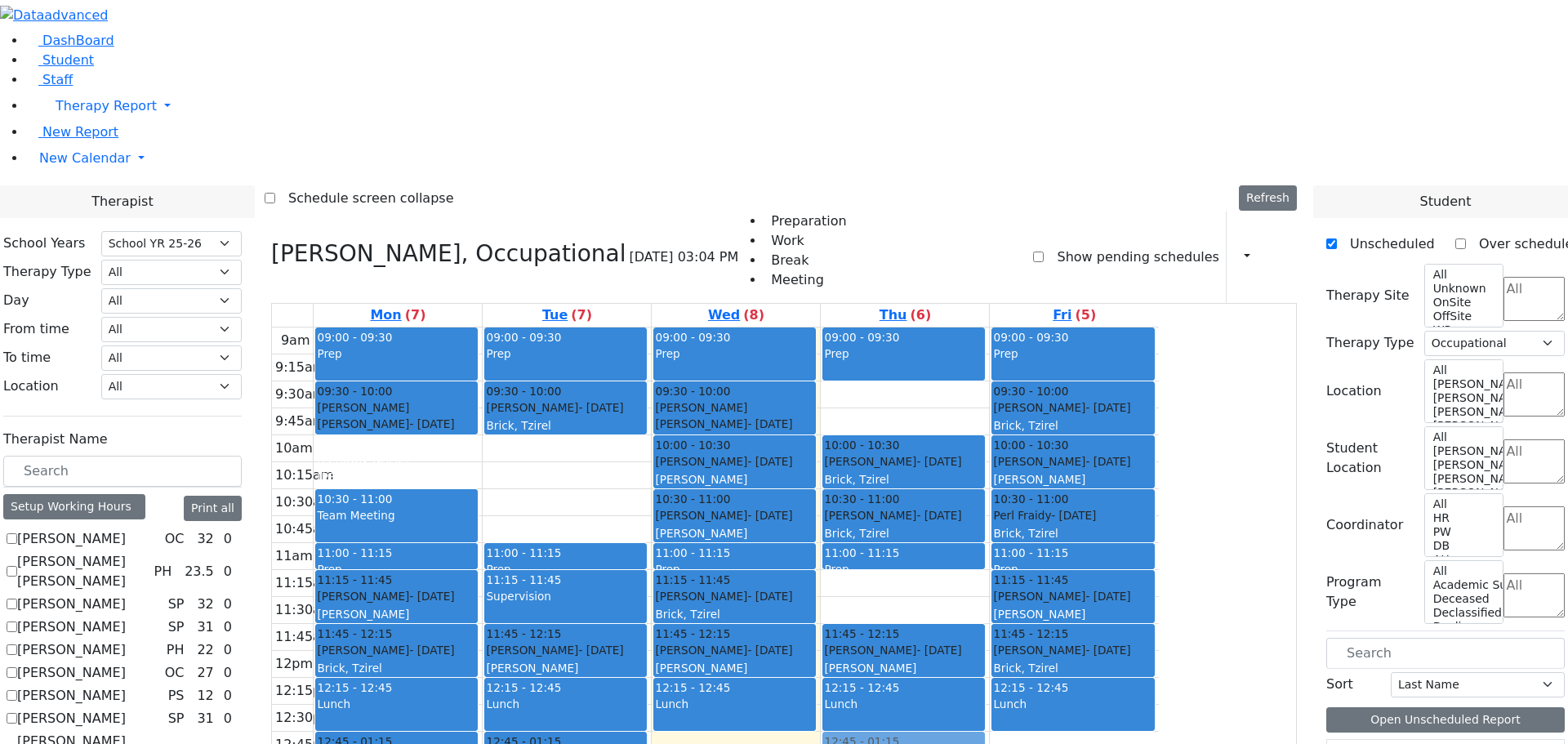
drag, startPoint x: 878, startPoint y: 528, endPoint x: 1014, endPoint y: 521, distance: 136.2
click at [1014, 521] on tr "09:00 - 09:30 Prep 09:30 - 10:00 [PERSON_NAME] [PERSON_NAME] - [DATE] הערשקאווי…" at bounding box center [716, 651] width 887 height 647
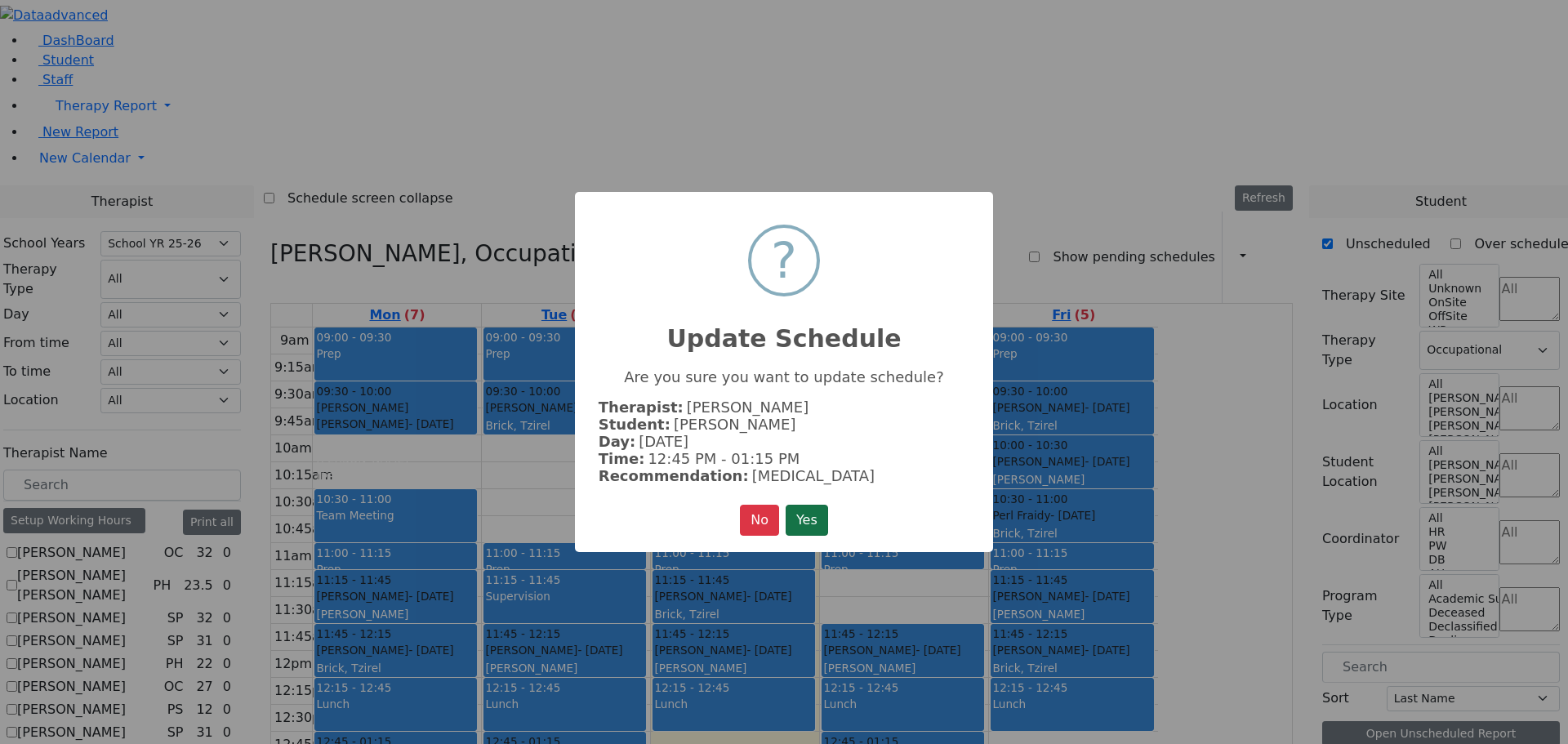
click at [800, 512] on button "Yes" at bounding box center [807, 520] width 42 height 31
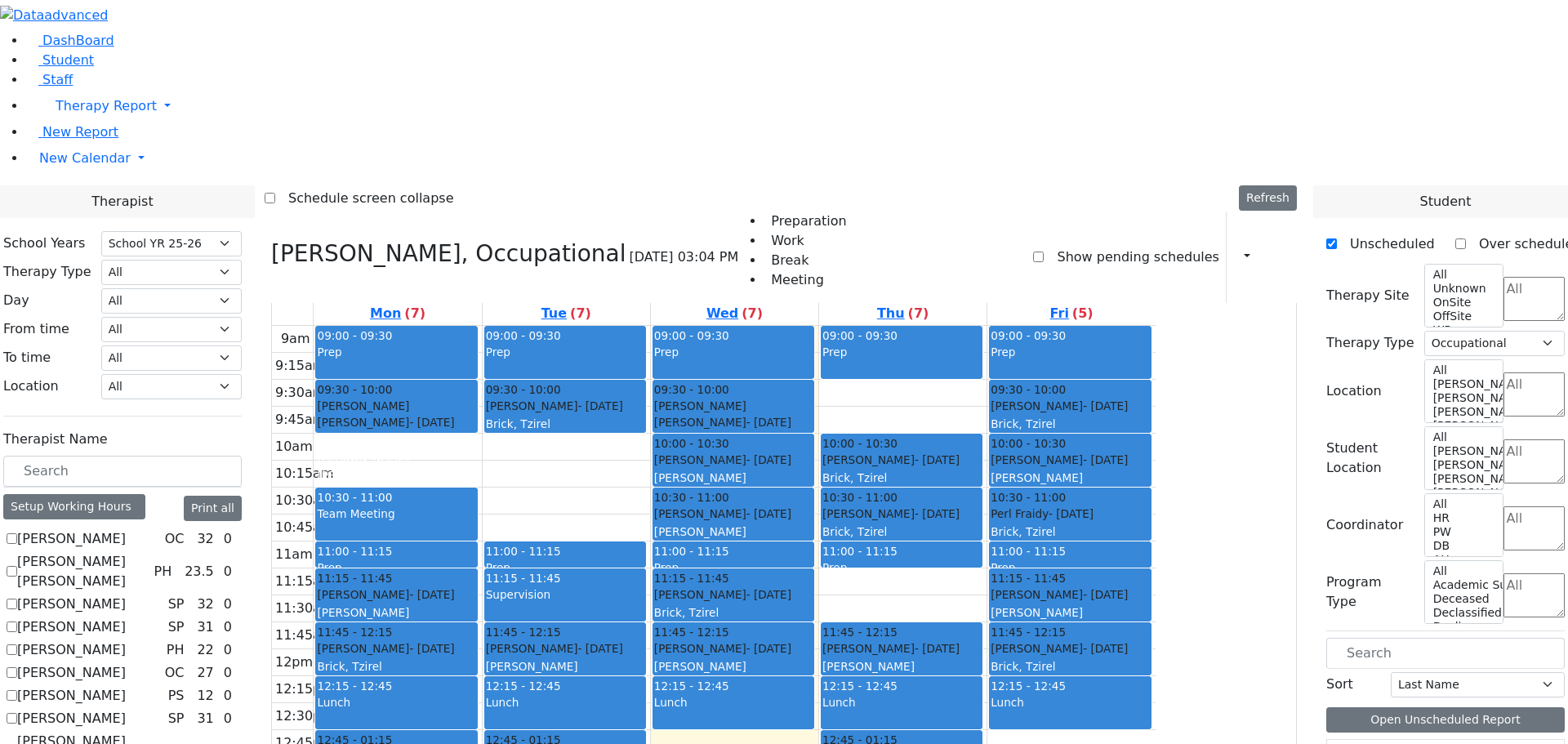
scroll to position [246, 0]
checkbox input "true"
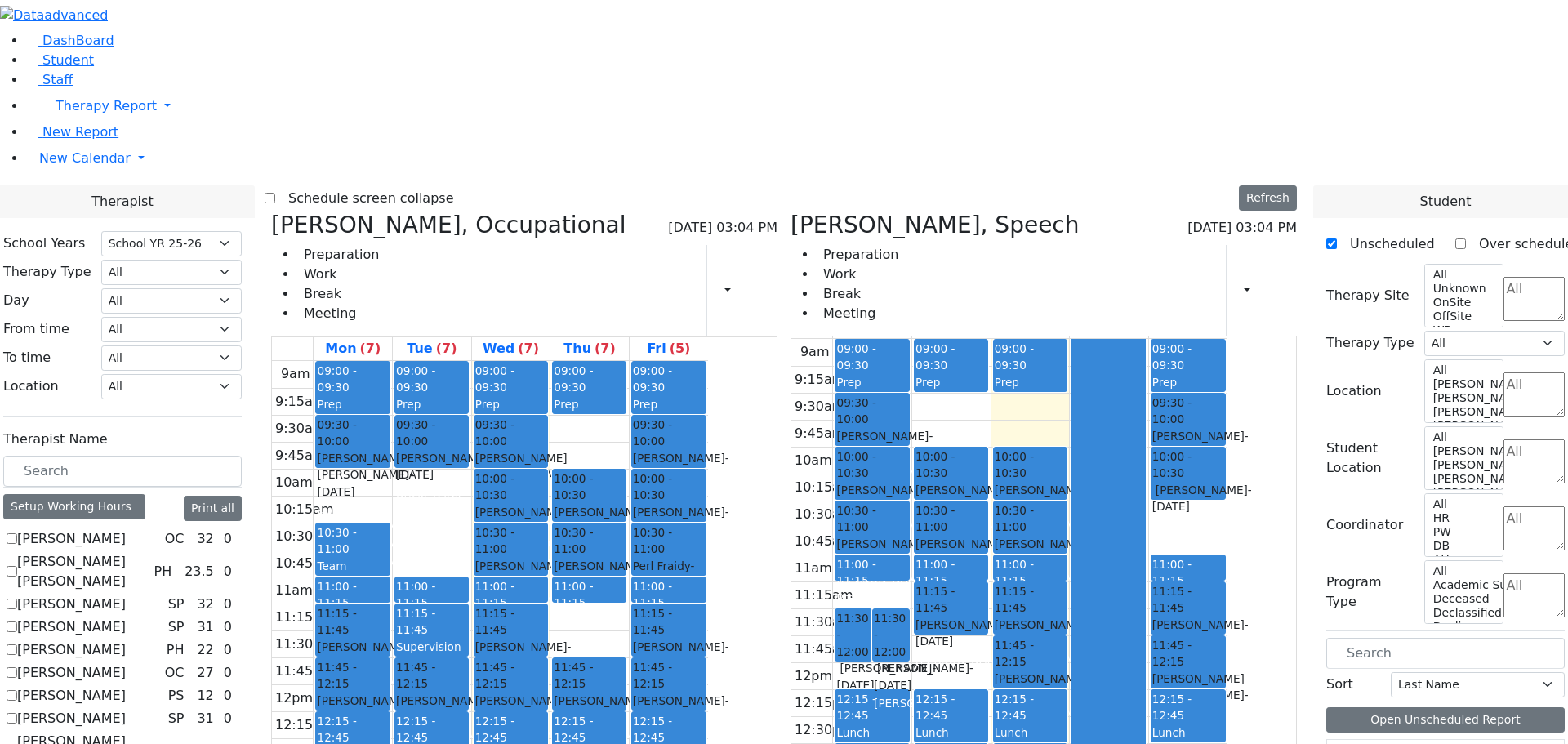
scroll to position [0, 0]
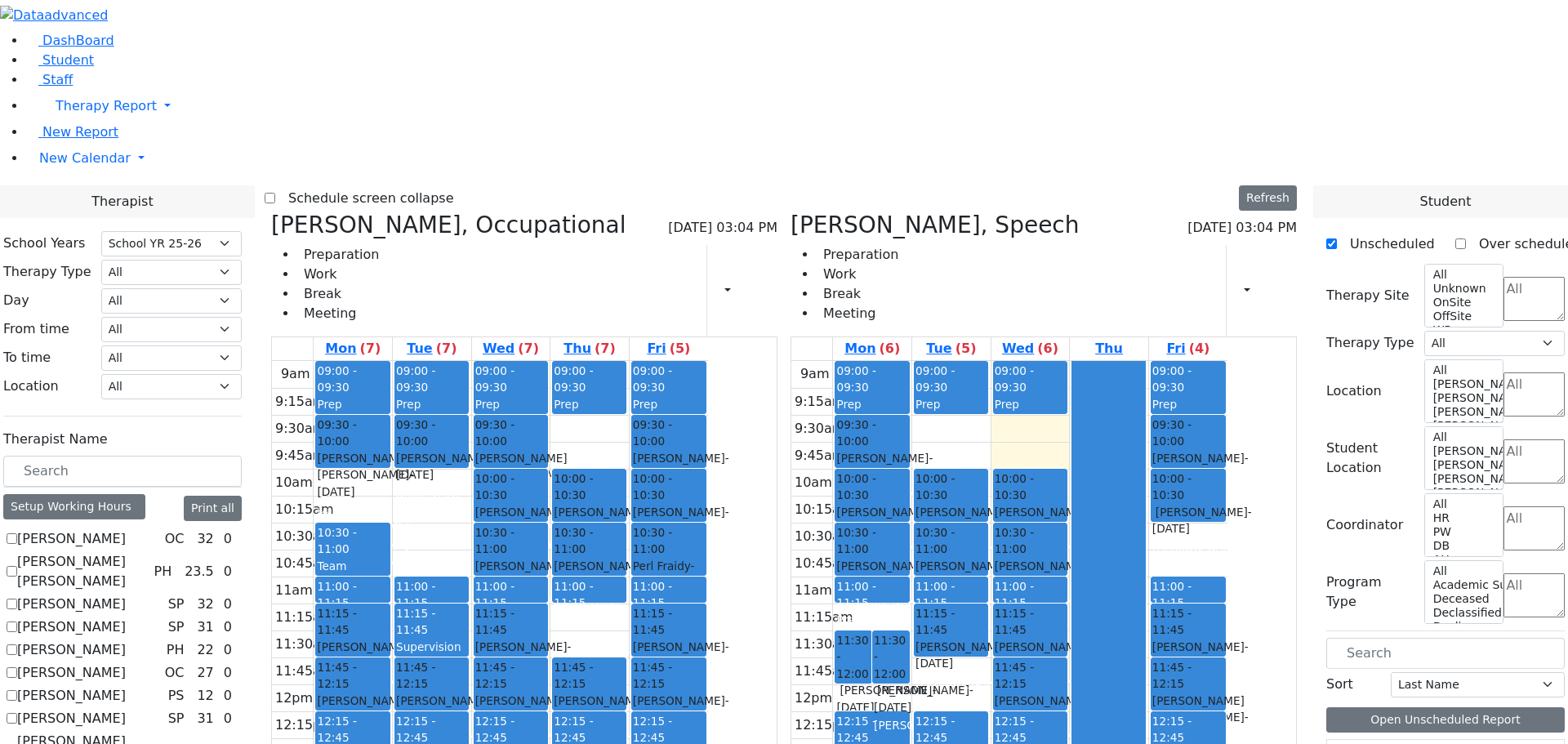
click at [423, 212] on div "[PERSON_NAME], Occupational [DATE] 03:04 PM Preparation Work Break Meeting Prin…" at bounding box center [524, 600] width 519 height 776
click at [271, 212] on icon at bounding box center [271, 225] width 0 height 27
select select "3"
checkbox input "false"
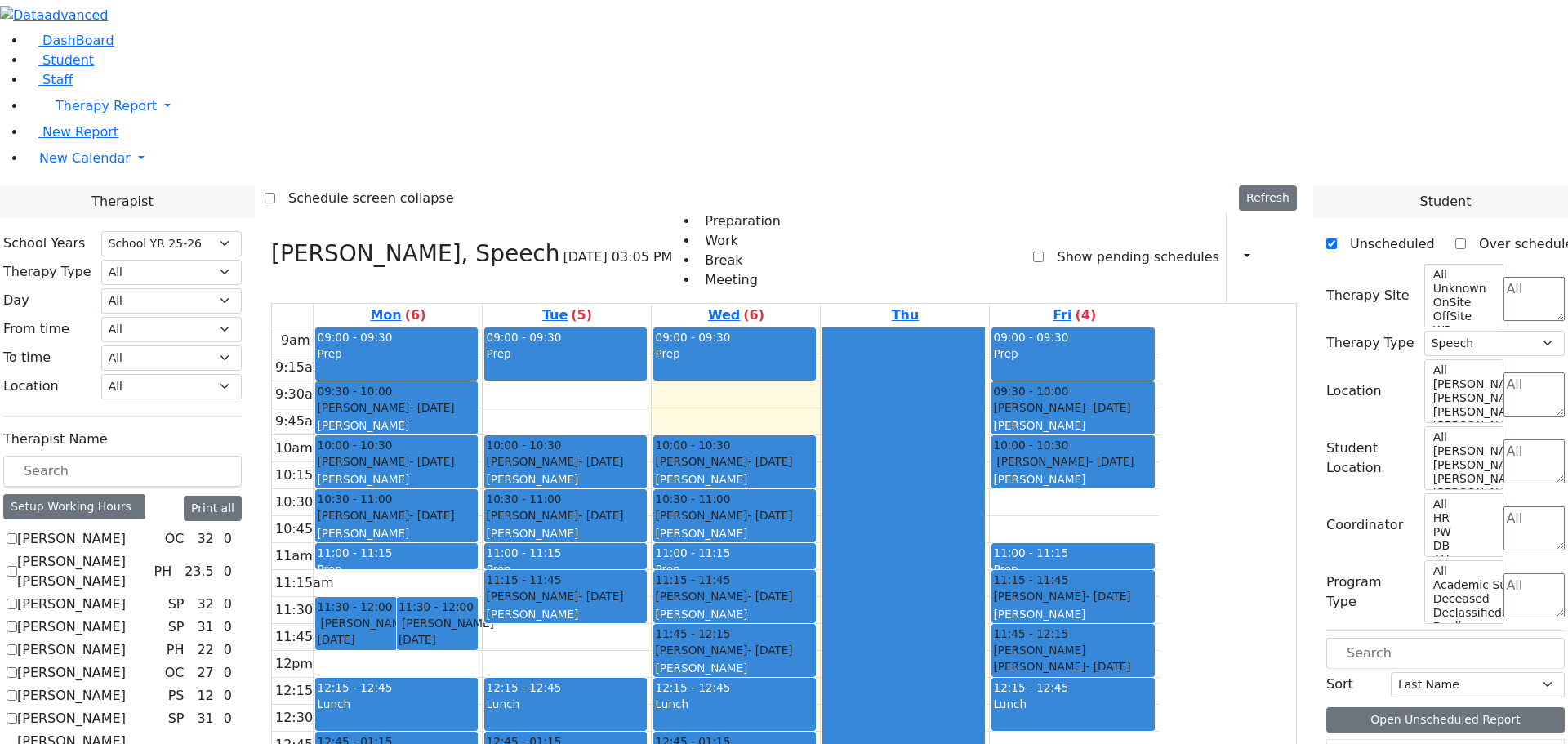
click at [271, 240] on icon at bounding box center [271, 253] width 0 height 27
select select
checkbox input "false"
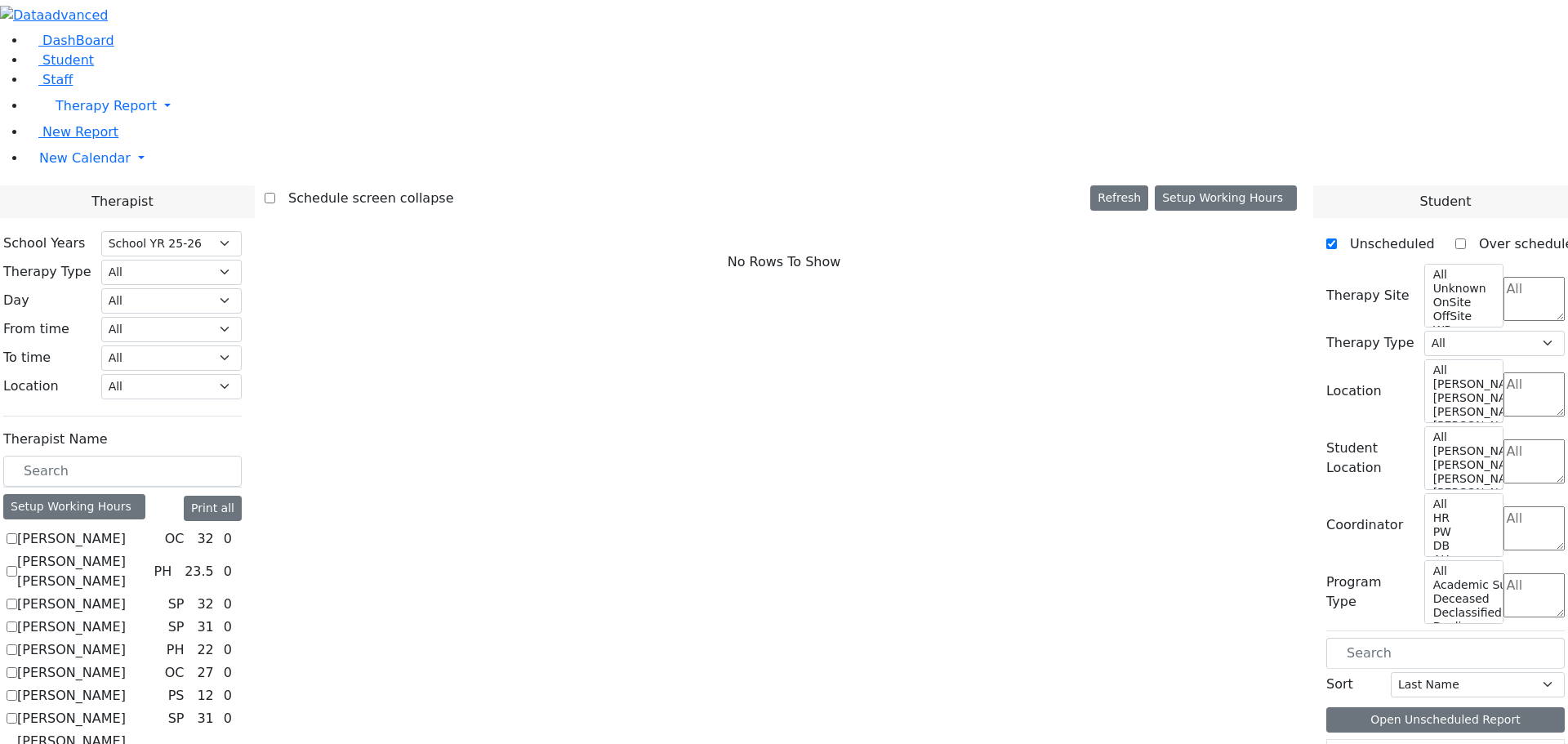
scroll to position [246, 0]
checkbox input "true"
select select "1"
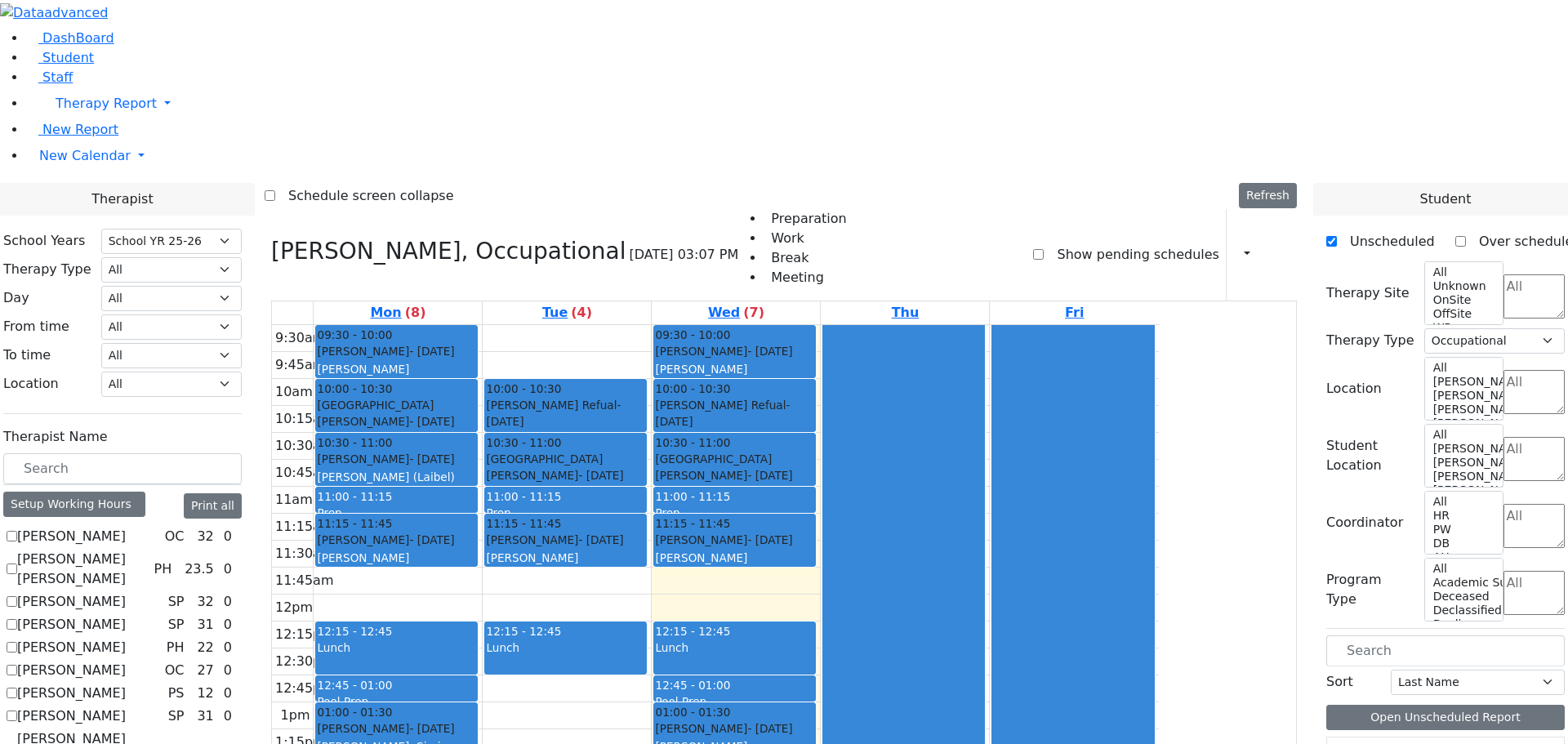
scroll to position [1158, 0]
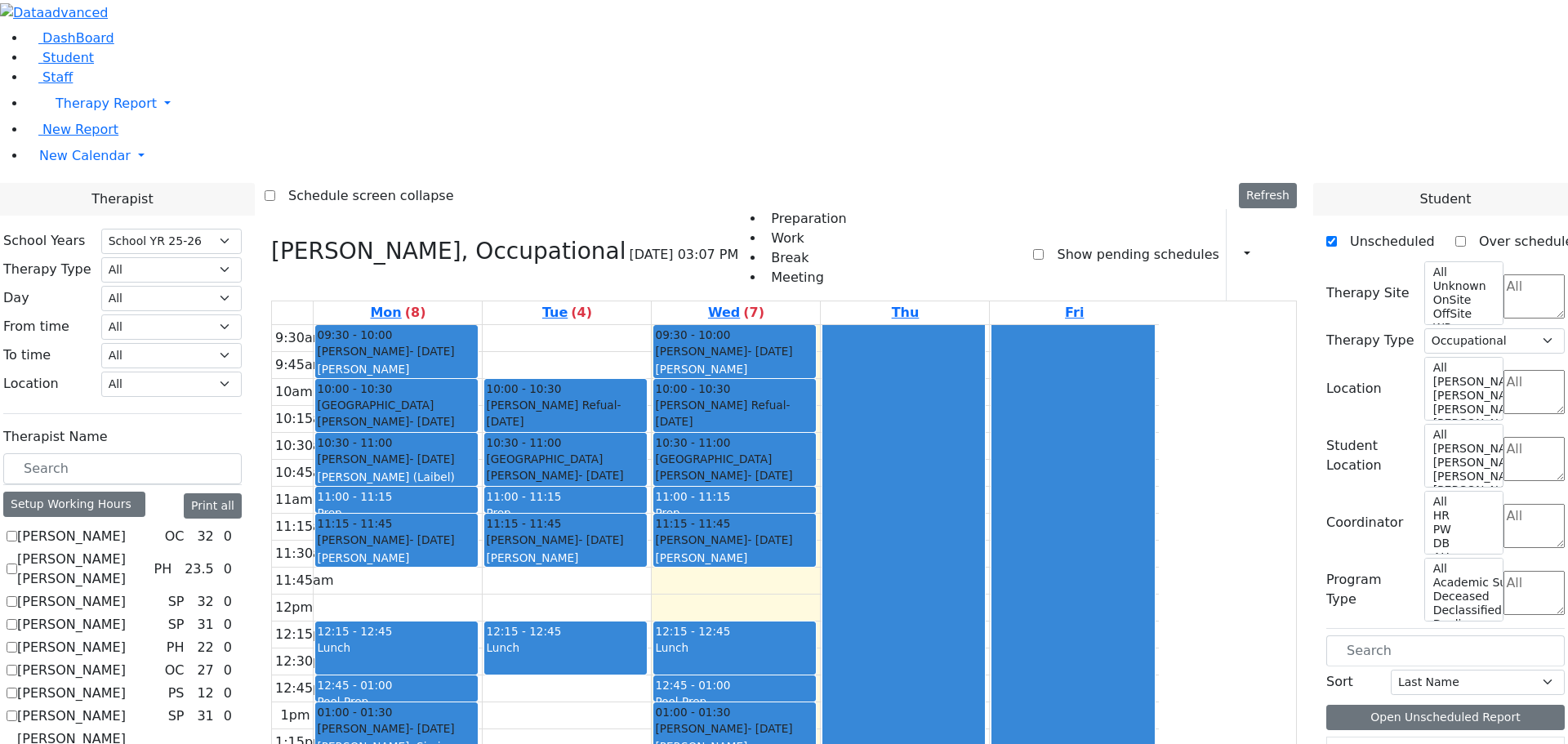
scroll to position [0, 0]
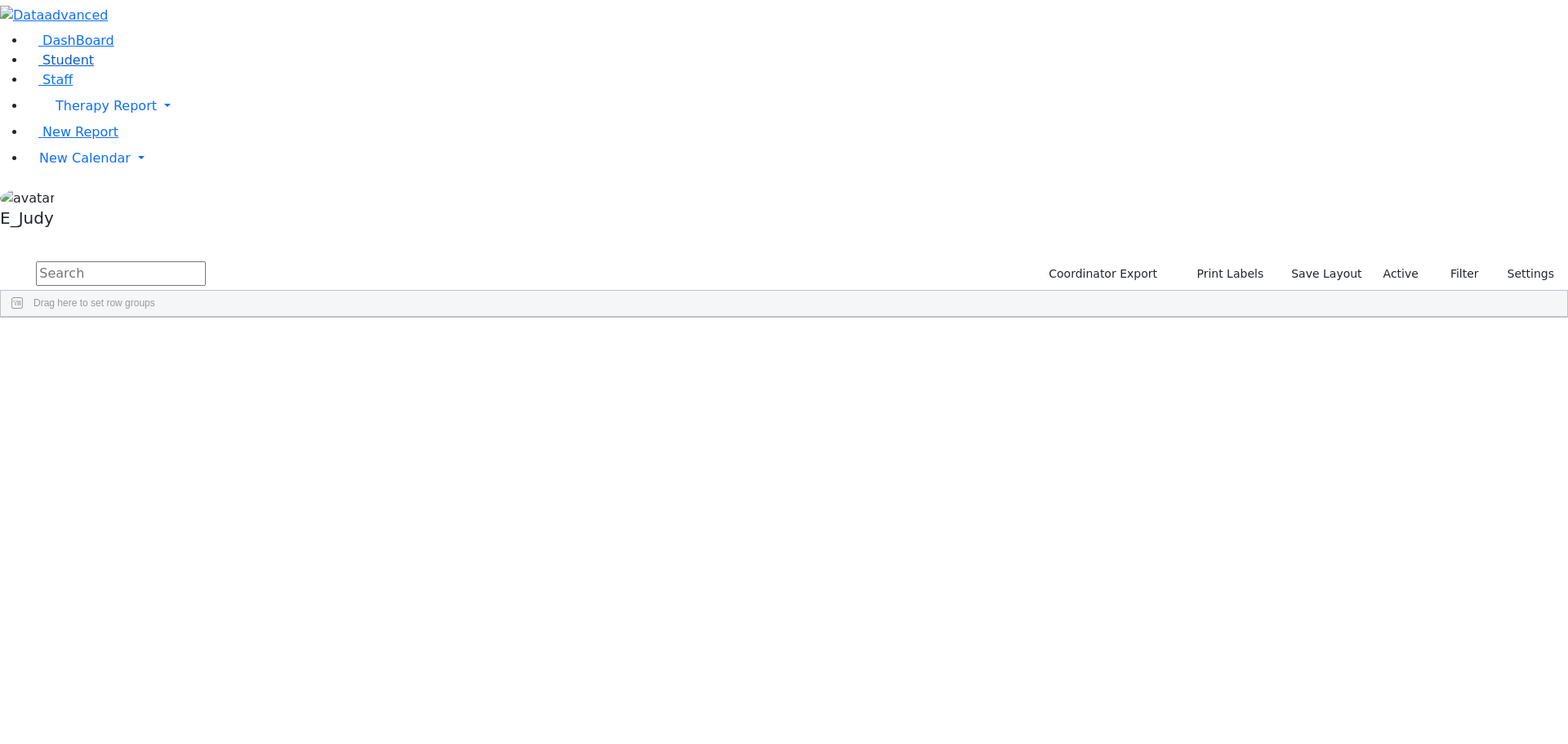
click at [62, 68] on span "Student" at bounding box center [68, 60] width 51 height 15
click at [206, 262] on input "text" at bounding box center [121, 274] width 170 height 25
drag, startPoint x: 293, startPoint y: 68, endPoint x: 185, endPoint y: 76, distance: 108.3
click at [185, 76] on div "DashBoard Student Staff Therapy Report Student Old Calendar Report E_Judy" at bounding box center [784, 211] width 1568 height 423
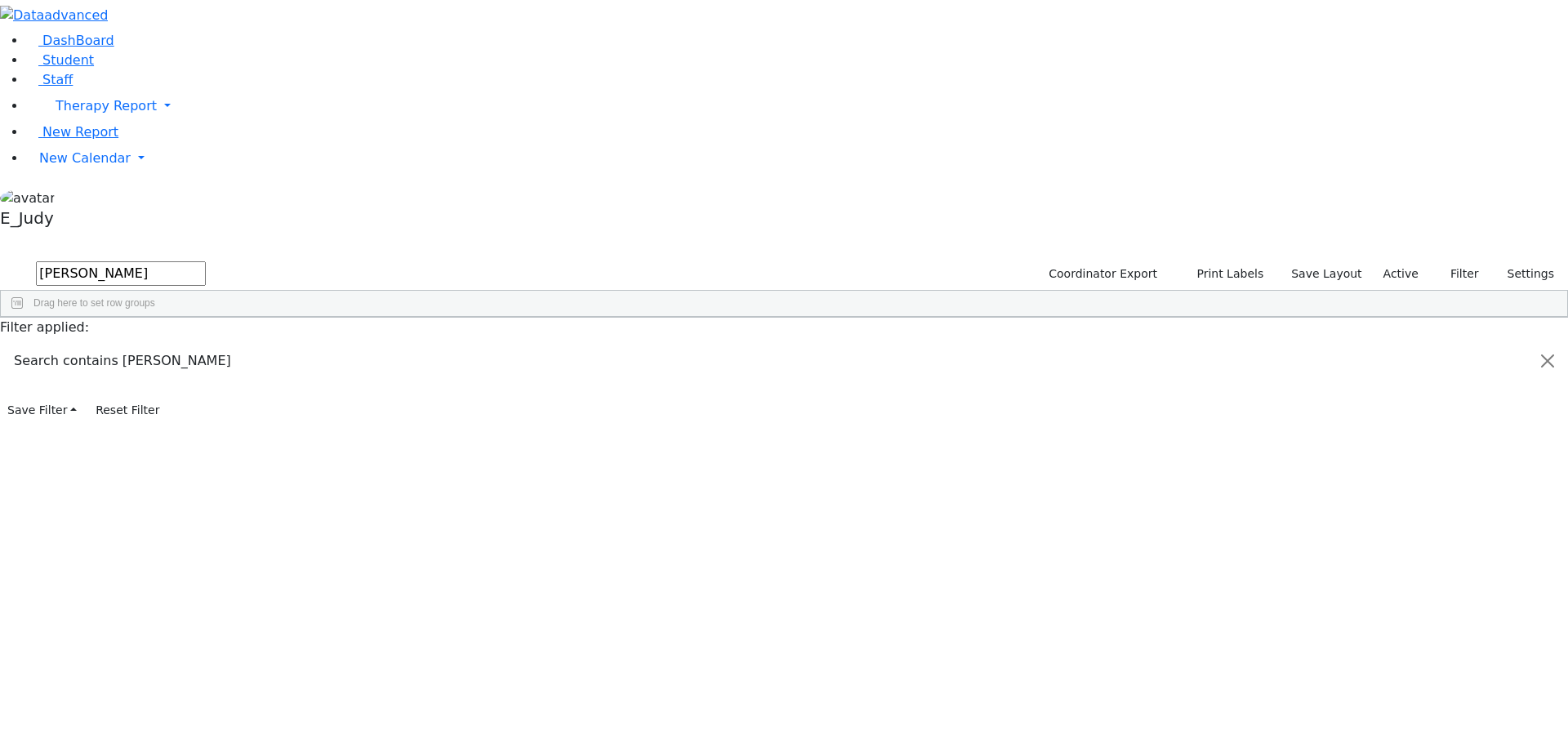
scroll to position [0, 0]
type input "moses"
click at [207, 527] on div "Mosesson" at bounding box center [154, 538] width 104 height 23
click at [103, 527] on div "5939" at bounding box center [51, 538] width 102 height 23
click at [207, 527] on div "Mosesson" at bounding box center [154, 538] width 104 height 23
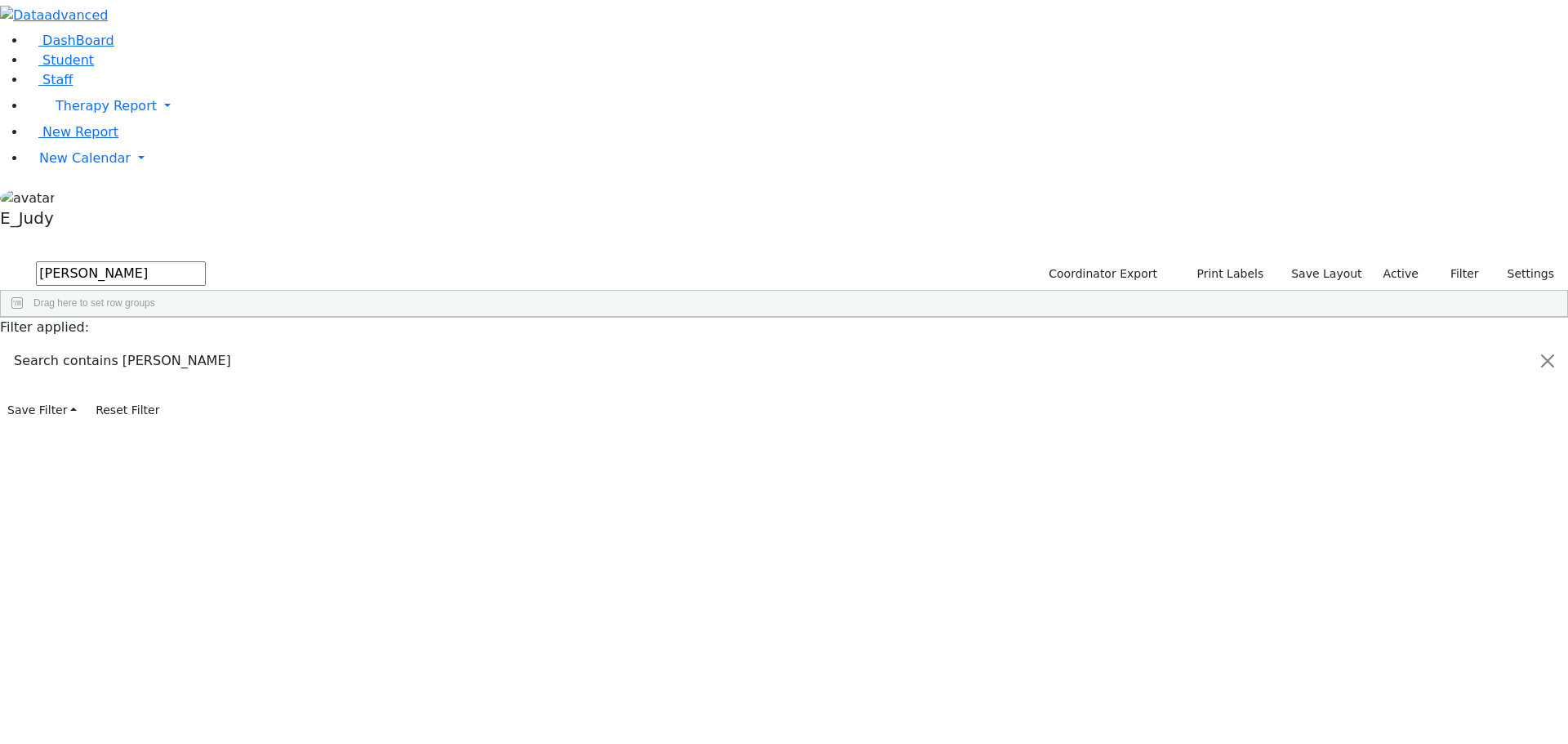
click at [207, 527] on div "Mosesson" at bounding box center [154, 538] width 104 height 23
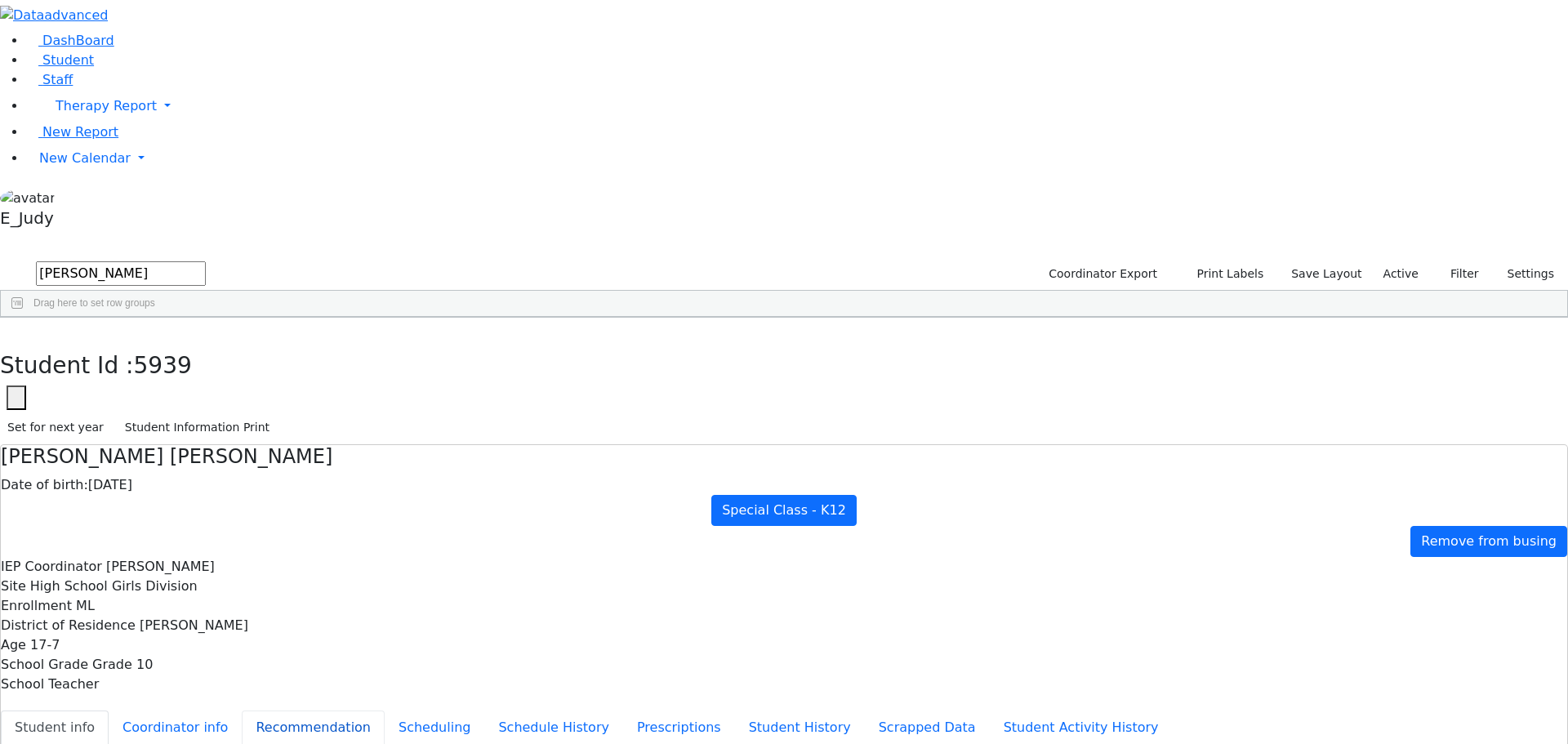
click at [384, 711] on button "Recommendation" at bounding box center [313, 728] width 143 height 34
checkbox input "true"
click at [484, 711] on button "Schedule History" at bounding box center [554, 728] width 139 height 34
click at [736, 711] on button "Student History" at bounding box center [800, 728] width 130 height 34
click at [865, 711] on button "Scrapped Data" at bounding box center [928, 728] width 125 height 34
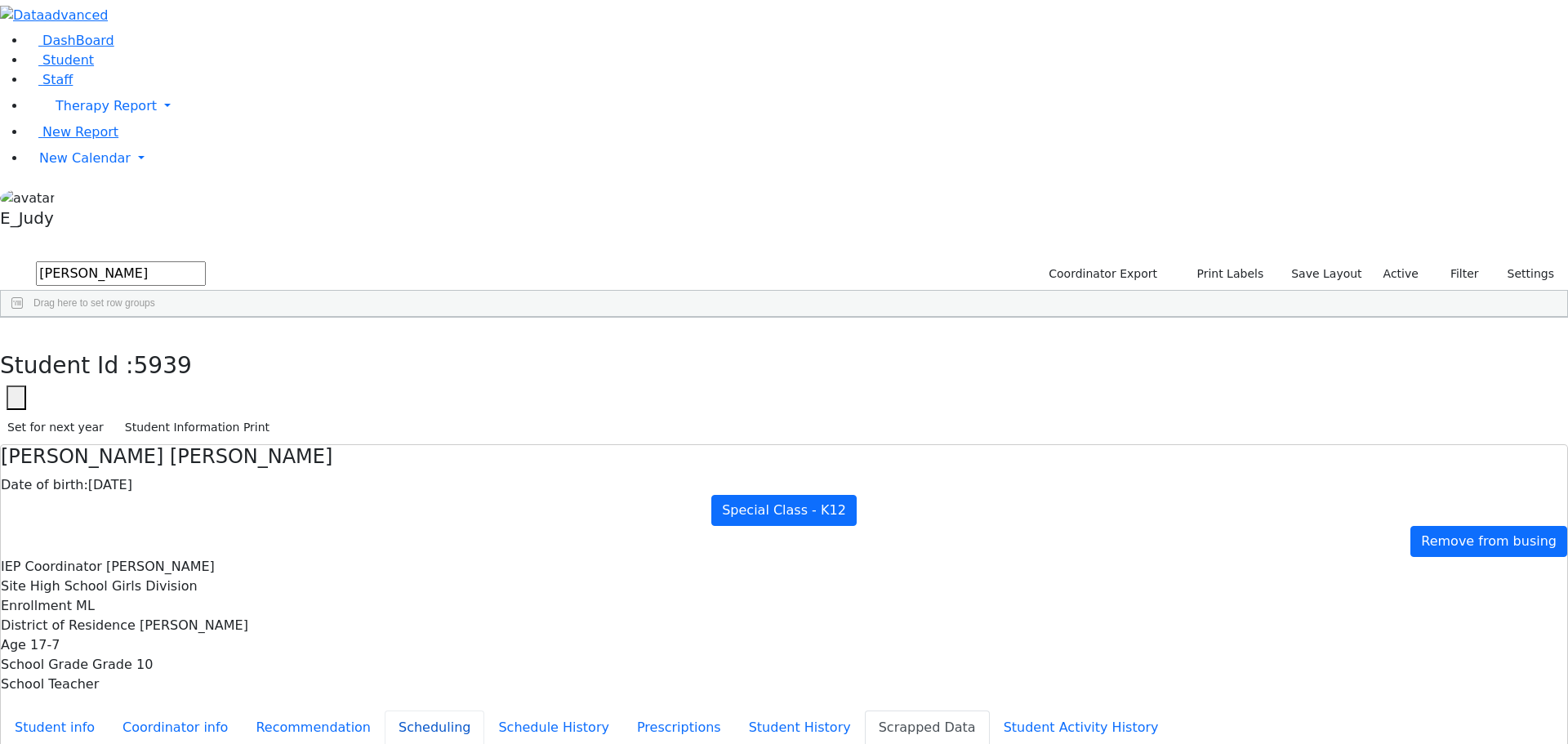
click at [384, 711] on button "Scheduling" at bounding box center [434, 728] width 100 height 34
click at [109, 711] on button "Student info" at bounding box center [55, 728] width 108 height 34
click at [362, 711] on button "Recommendation" at bounding box center [313, 728] width 143 height 34
click at [16, 330] on icon "button" at bounding box center [12, 335] width 9 height 9
click at [206, 262] on input "moses" at bounding box center [121, 274] width 170 height 25
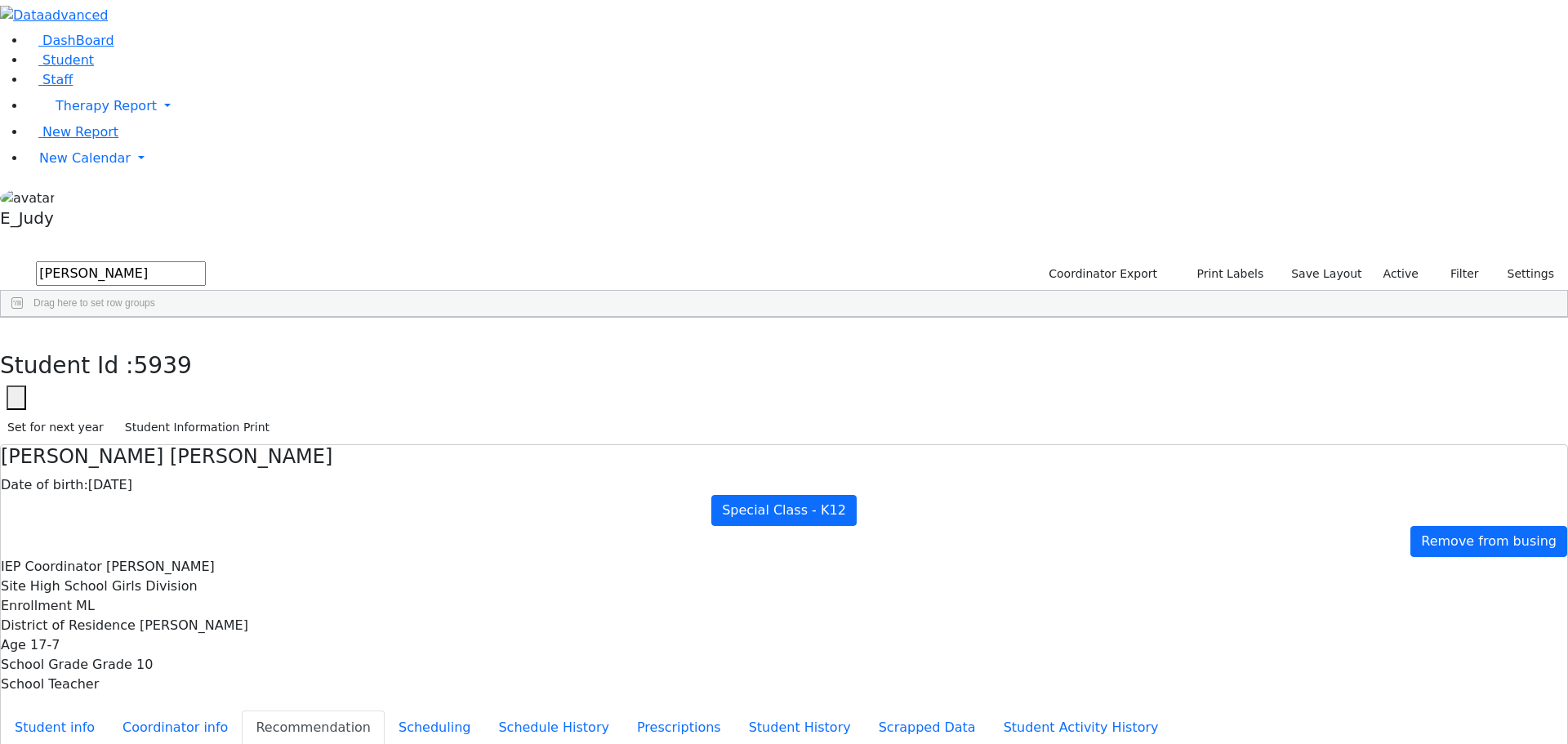
drag, startPoint x: 285, startPoint y: 73, endPoint x: 199, endPoint y: 70, distance: 86.1
click at [199, 259] on form "moses" at bounding box center [103, 275] width 206 height 31
type input "aker"
click at [204, 344] on div "Aker" at bounding box center [152, 355] width 104 height 23
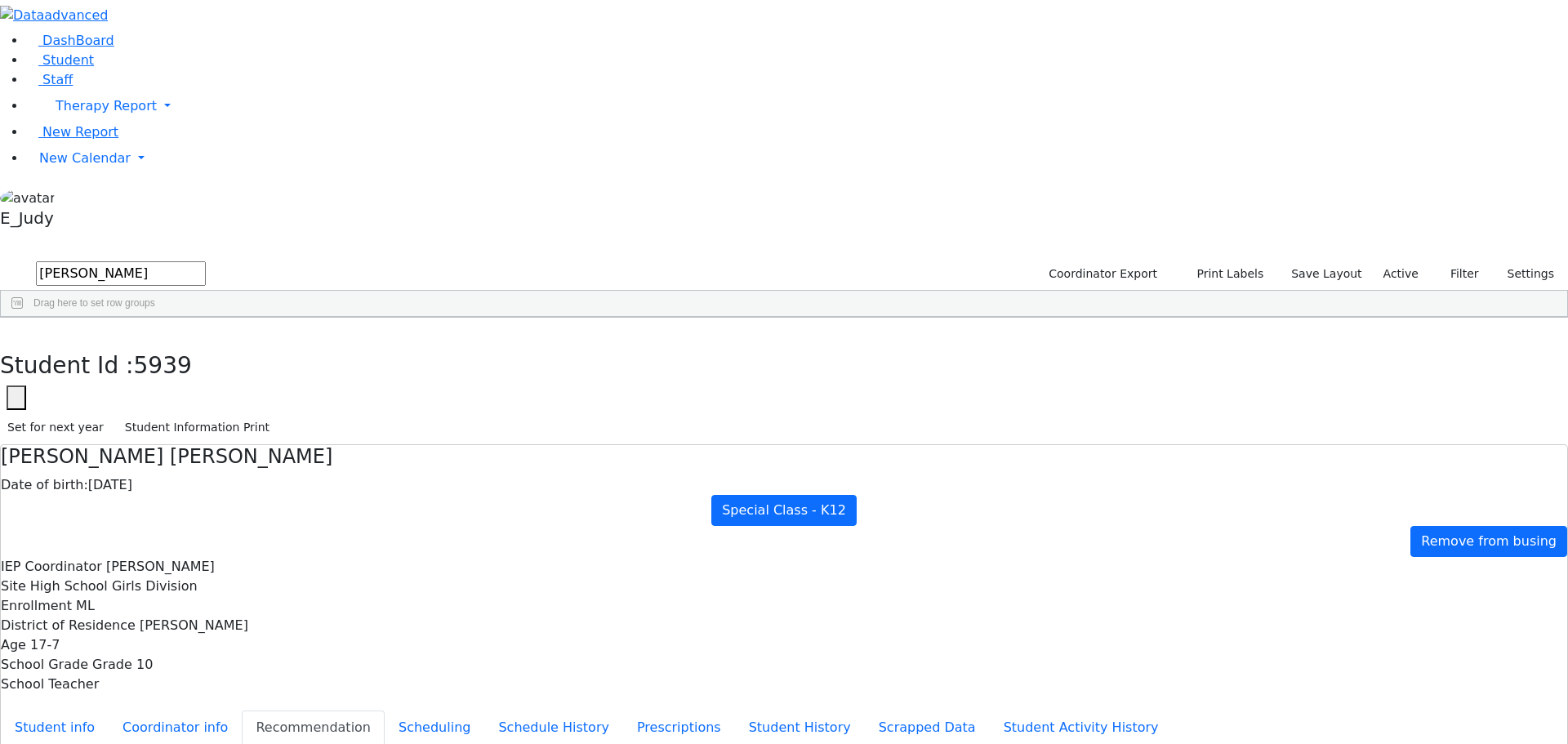
click at [204, 344] on div "Aker" at bounding box center [152, 355] width 104 height 23
click at [484, 711] on button "Schedule History" at bounding box center [554, 728] width 139 height 34
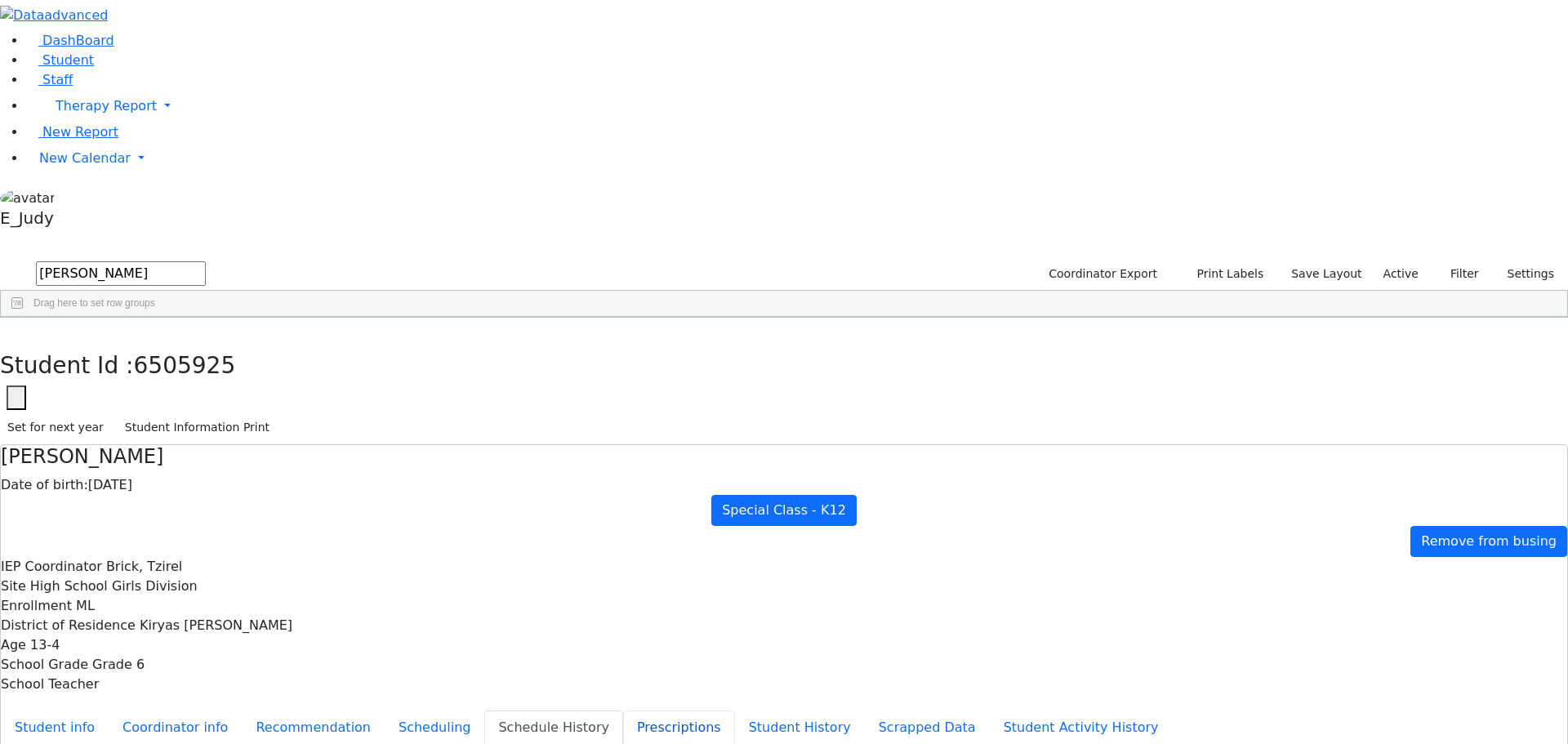
click at [623, 711] on button "Prescriptions" at bounding box center [679, 728] width 112 height 34
click at [384, 711] on button "Scheduling" at bounding box center [434, 728] width 100 height 34
click at [242, 711] on button "Coordinator info" at bounding box center [175, 728] width 133 height 34
